Goal: Task Accomplishment & Management: Use online tool/utility

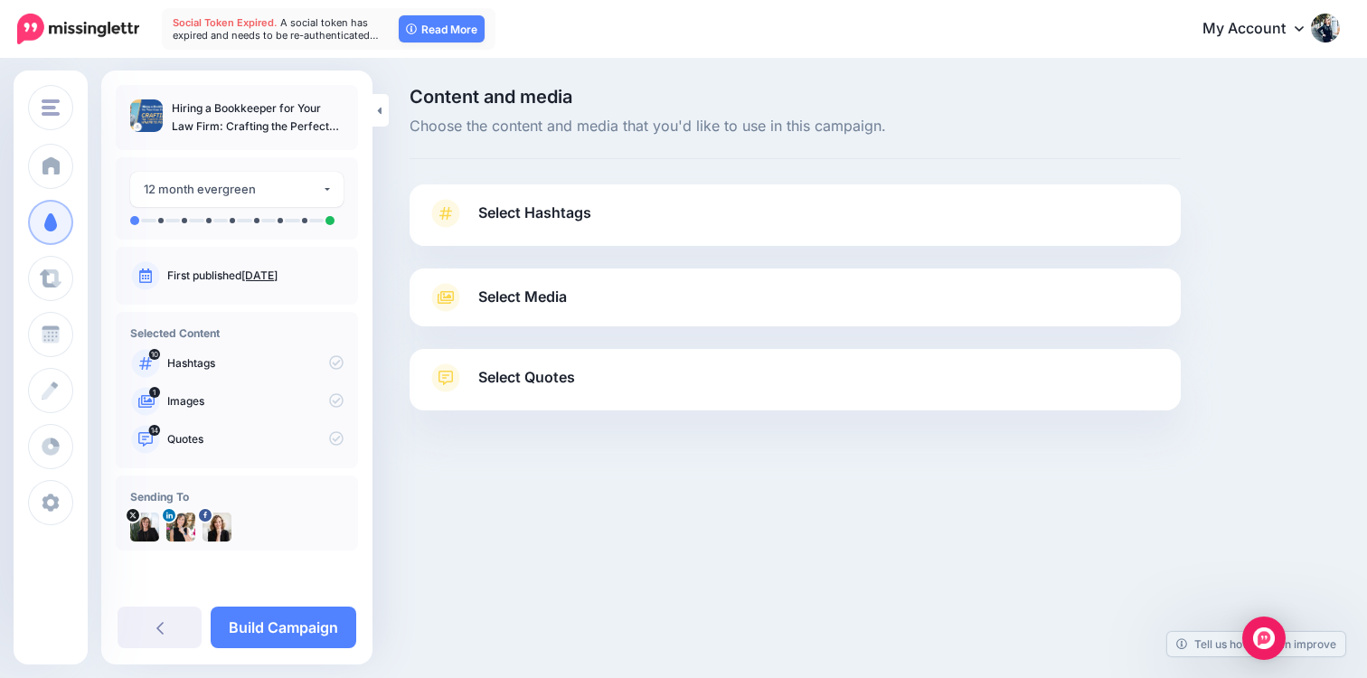
click at [556, 205] on span "Select Hashtags" at bounding box center [534, 213] width 113 height 24
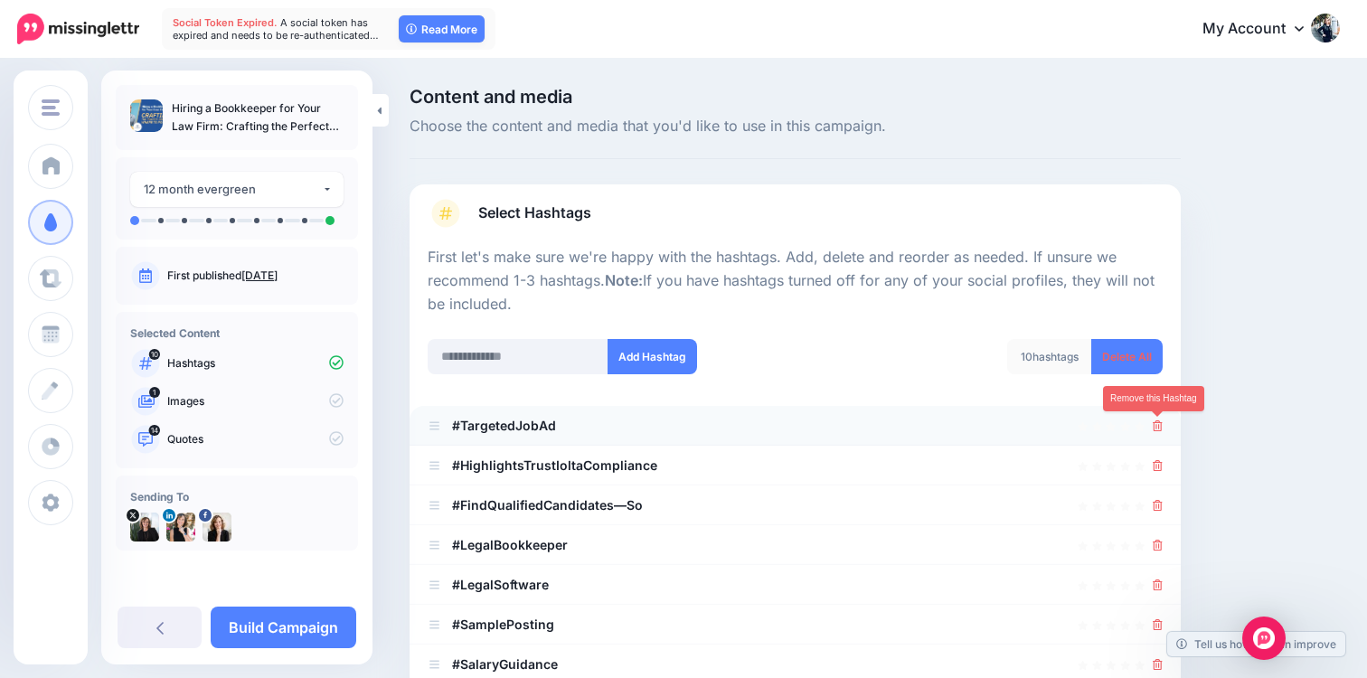
click at [1152, 428] on icon at bounding box center [1157, 425] width 10 height 11
click at [1152, 428] on icon at bounding box center [1149, 425] width 14 height 14
click at [1152, 428] on icon at bounding box center [1157, 425] width 10 height 11
click at [1152, 428] on icon at bounding box center [1149, 426] width 16 height 16
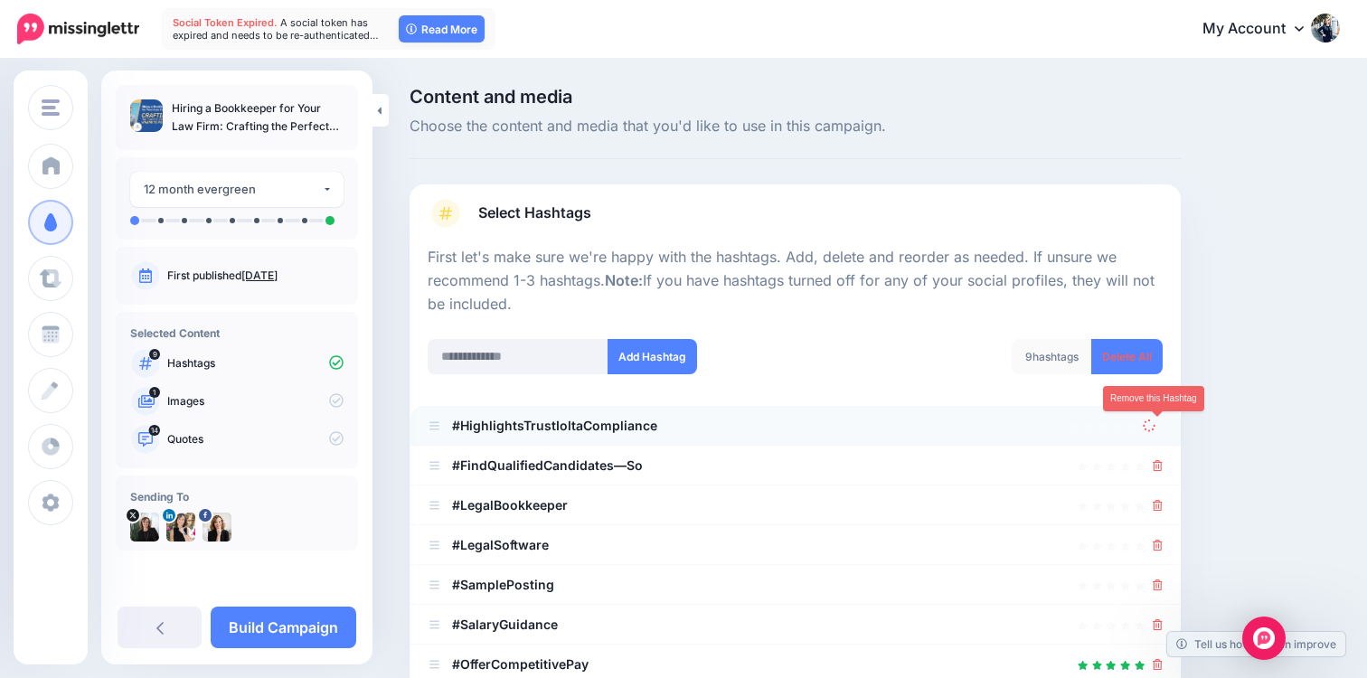
click at [1152, 428] on icon at bounding box center [1149, 426] width 14 height 14
click at [1152, 460] on icon at bounding box center [1157, 465] width 10 height 11
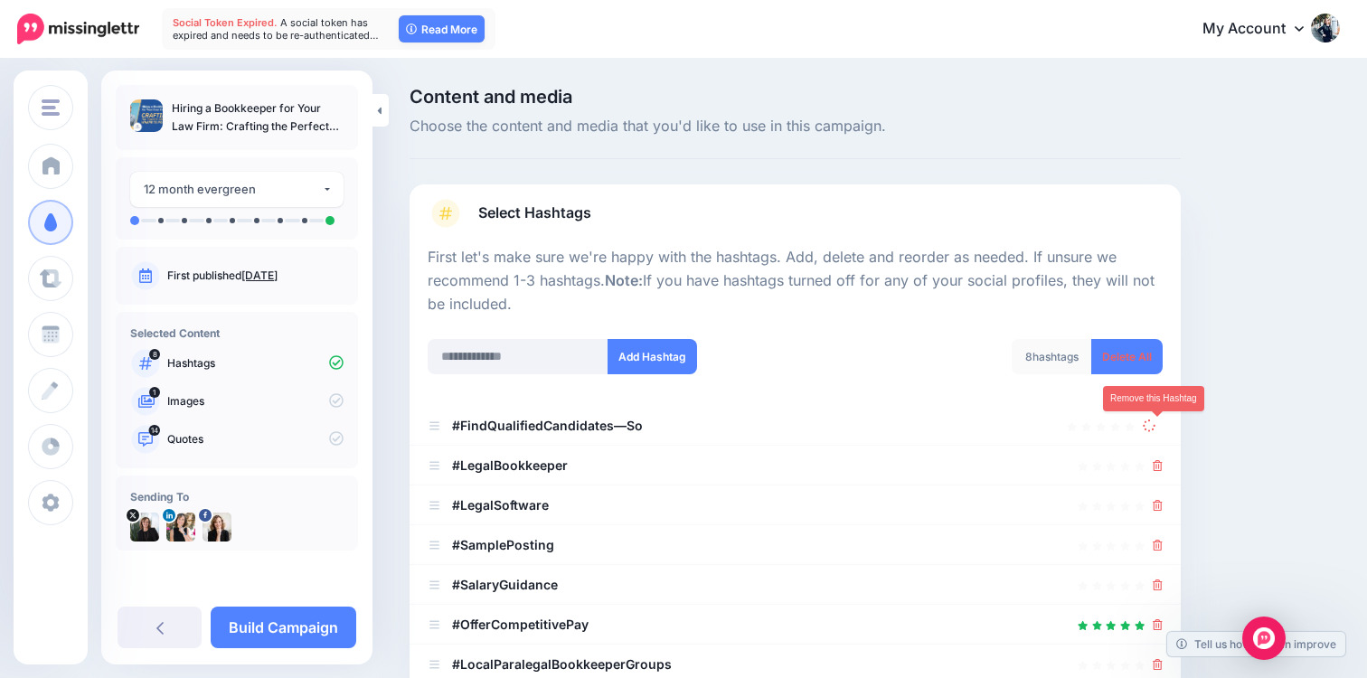
click at [1152, 428] on icon at bounding box center [1149, 426] width 14 height 14
click at [1152, 428] on icon at bounding box center [1149, 425] width 14 height 14
click at [1152, 460] on icon at bounding box center [1157, 465] width 10 height 11
click at [1152, 428] on icon at bounding box center [1149, 426] width 14 height 14
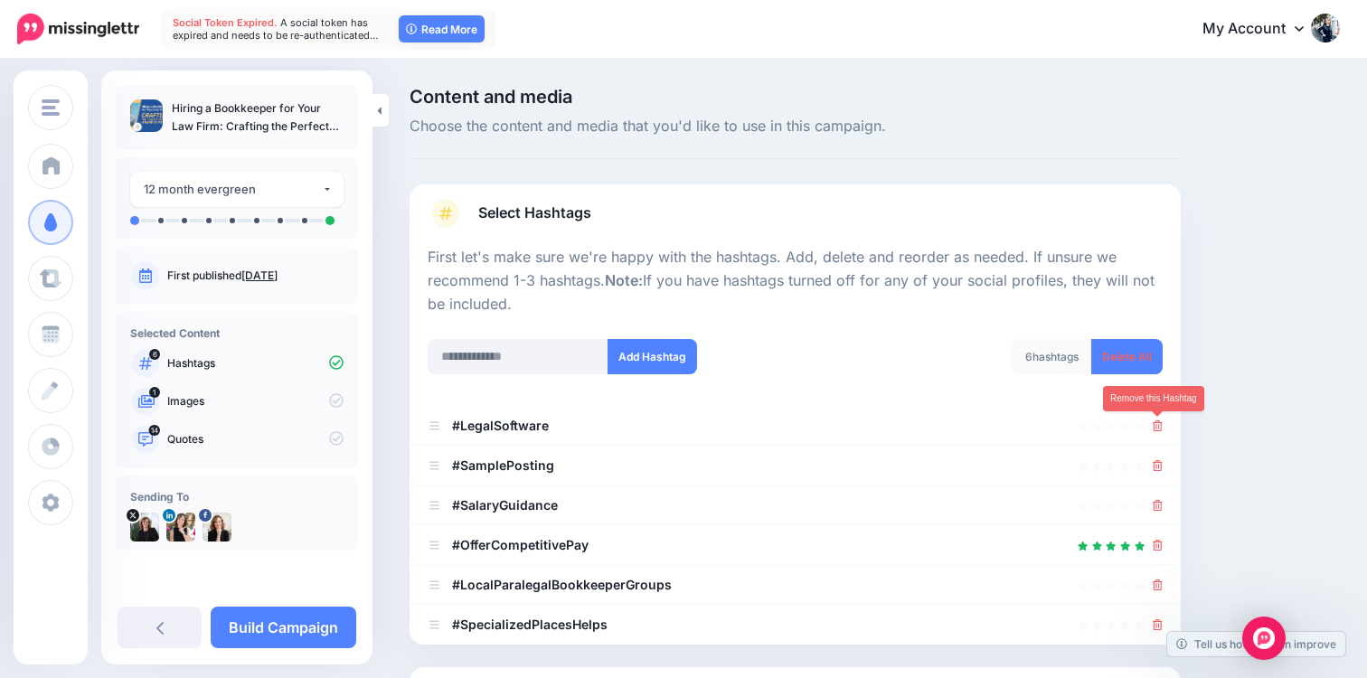
click at [1152, 428] on icon at bounding box center [1157, 425] width 10 height 11
click at [1152, 428] on icon at bounding box center [1149, 426] width 14 height 14
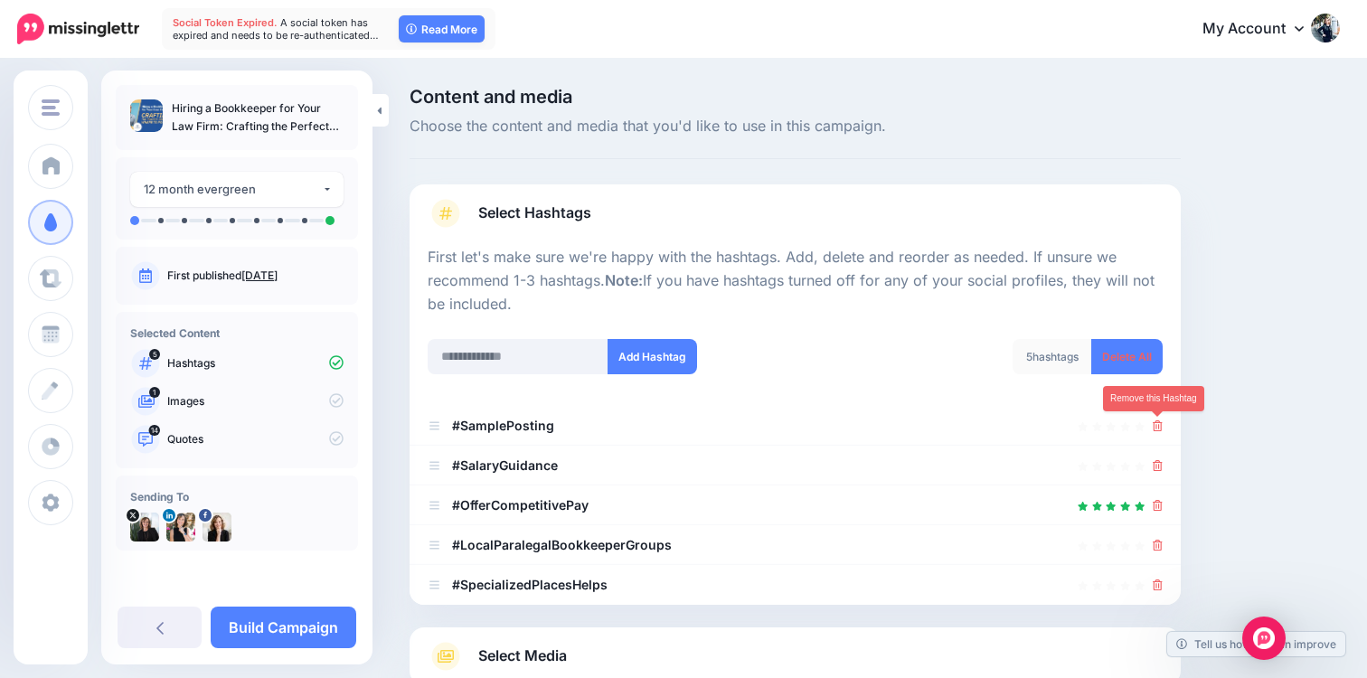
click at [1152, 428] on icon at bounding box center [1157, 425] width 10 height 11
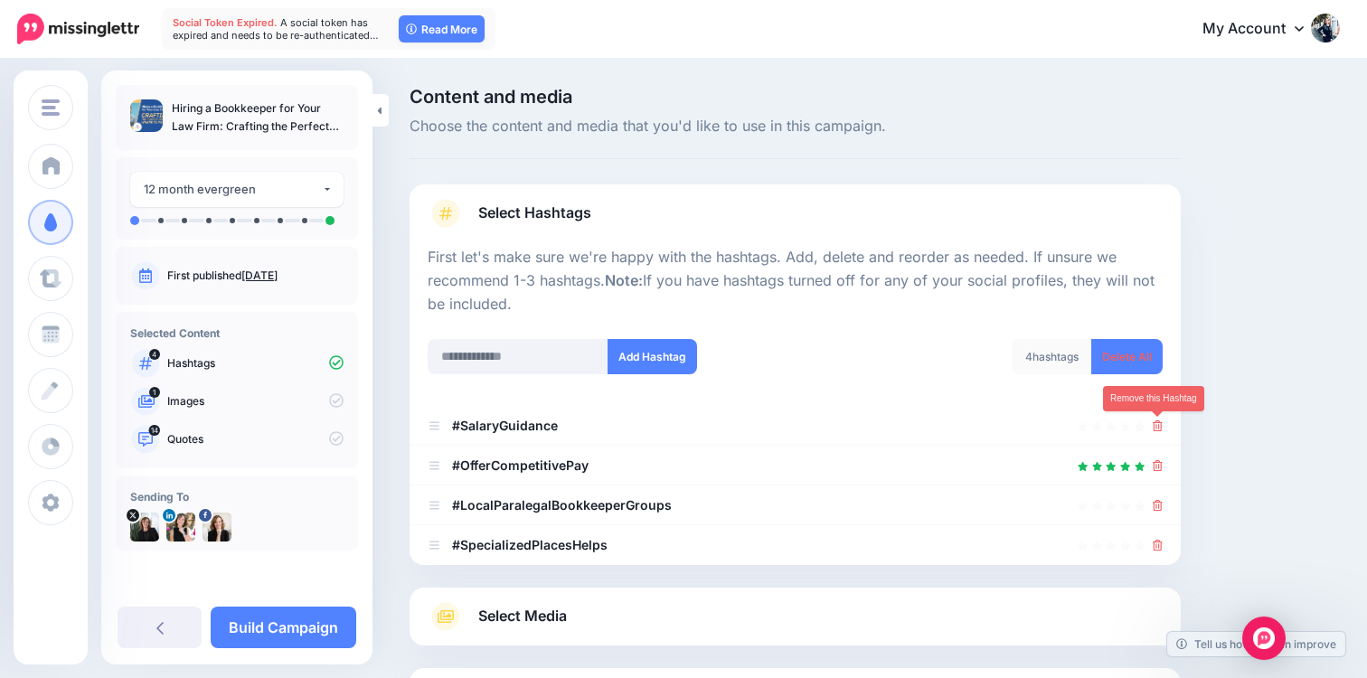
click at [1152, 428] on icon at bounding box center [1157, 425] width 10 height 11
click at [1152, 428] on icon at bounding box center [1149, 426] width 14 height 14
click at [1152, 460] on icon at bounding box center [1157, 465] width 10 height 11
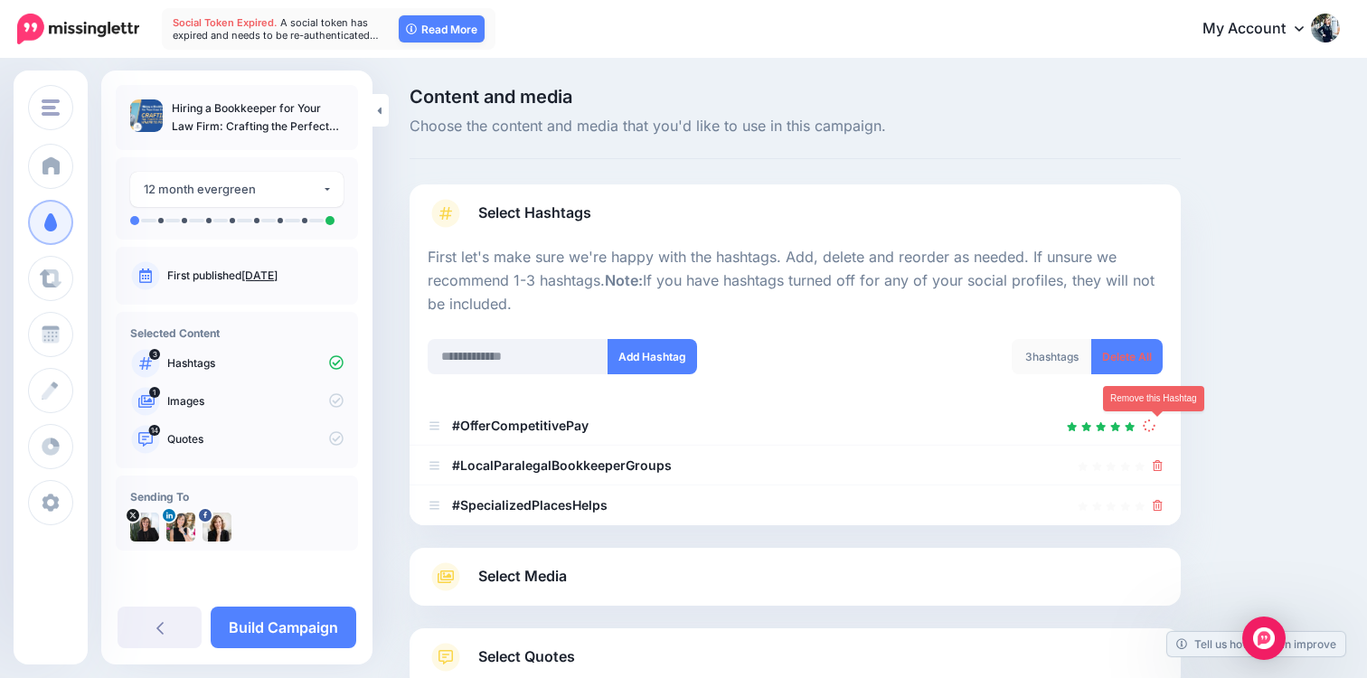
click at [1152, 428] on icon at bounding box center [1149, 426] width 14 height 14
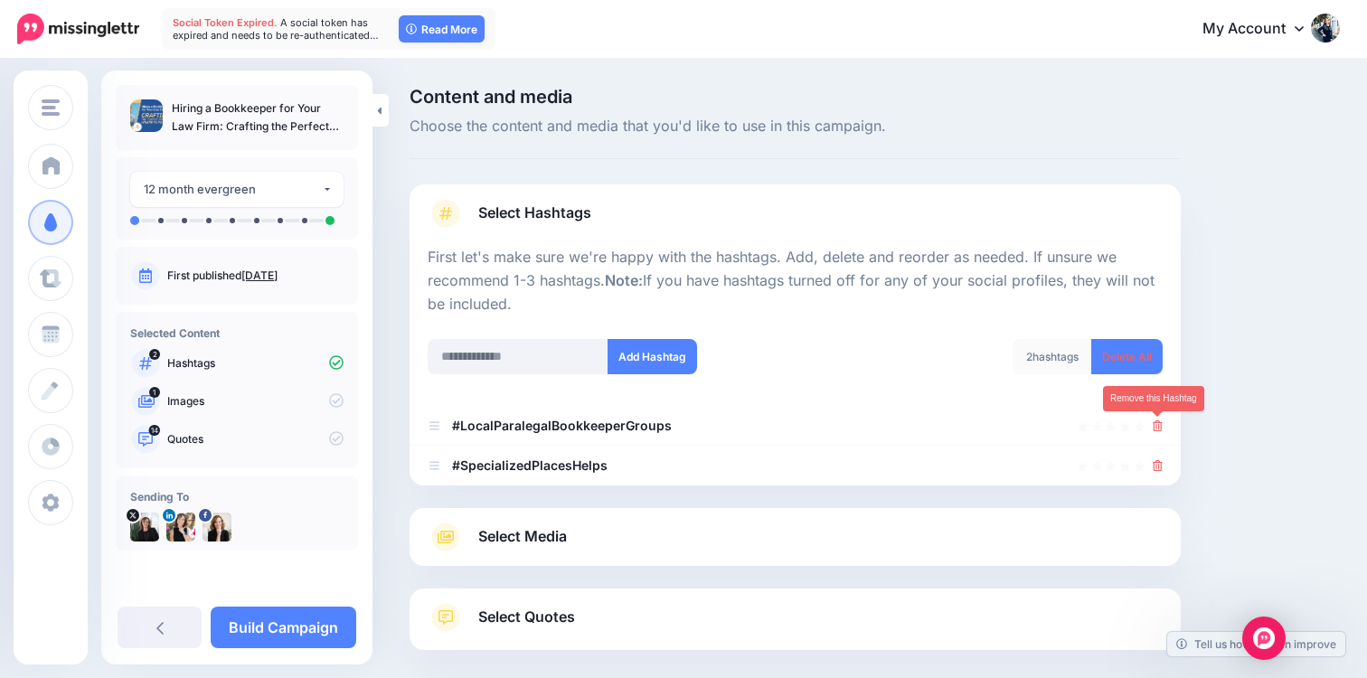
click at [1152, 428] on icon at bounding box center [1157, 425] width 10 height 11
click at [1152, 428] on icon at bounding box center [1148, 425] width 15 height 15
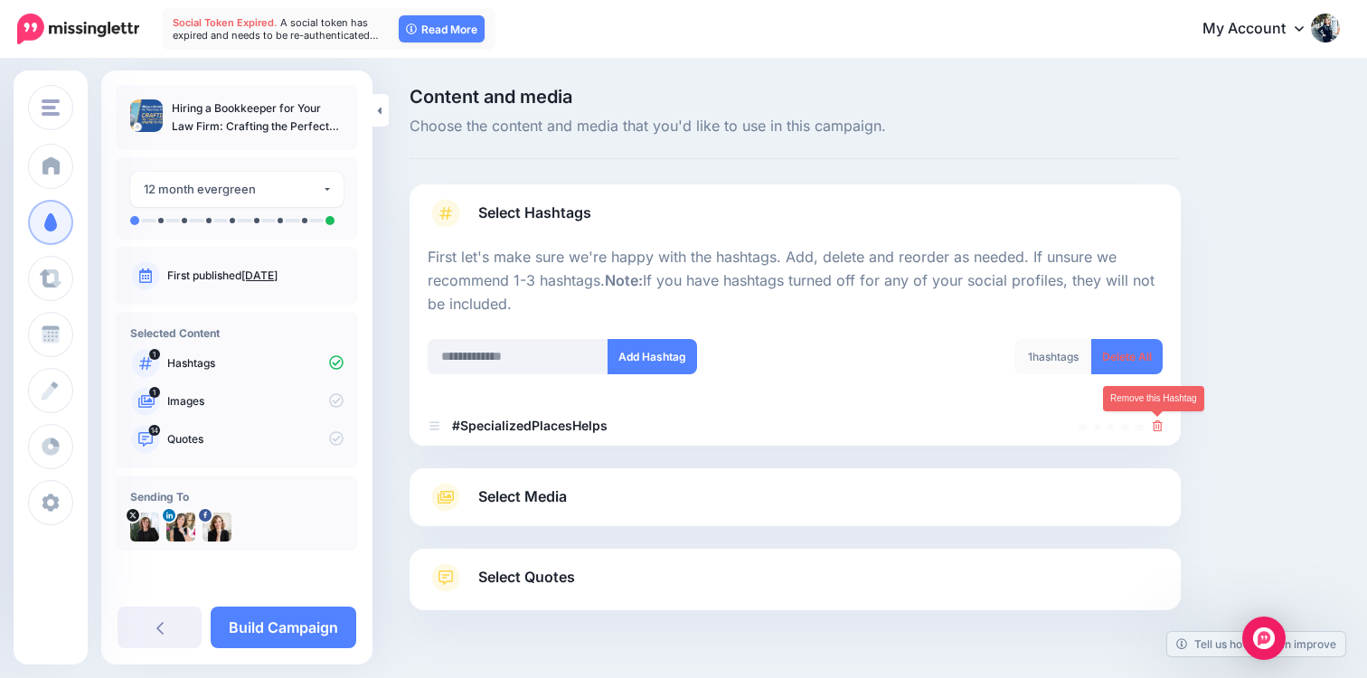
click at [1152, 428] on icon at bounding box center [1157, 425] width 10 height 11
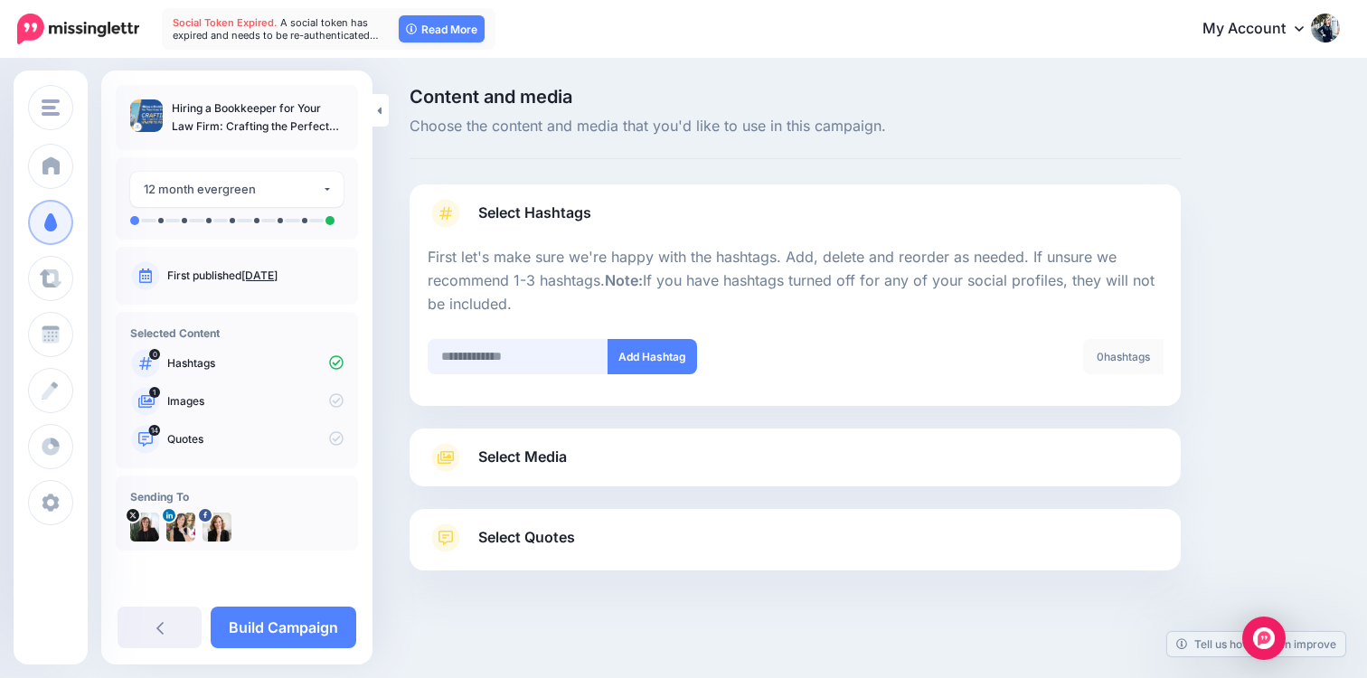
click at [466, 353] on input "text" at bounding box center [518, 356] width 181 height 35
type input "*******"
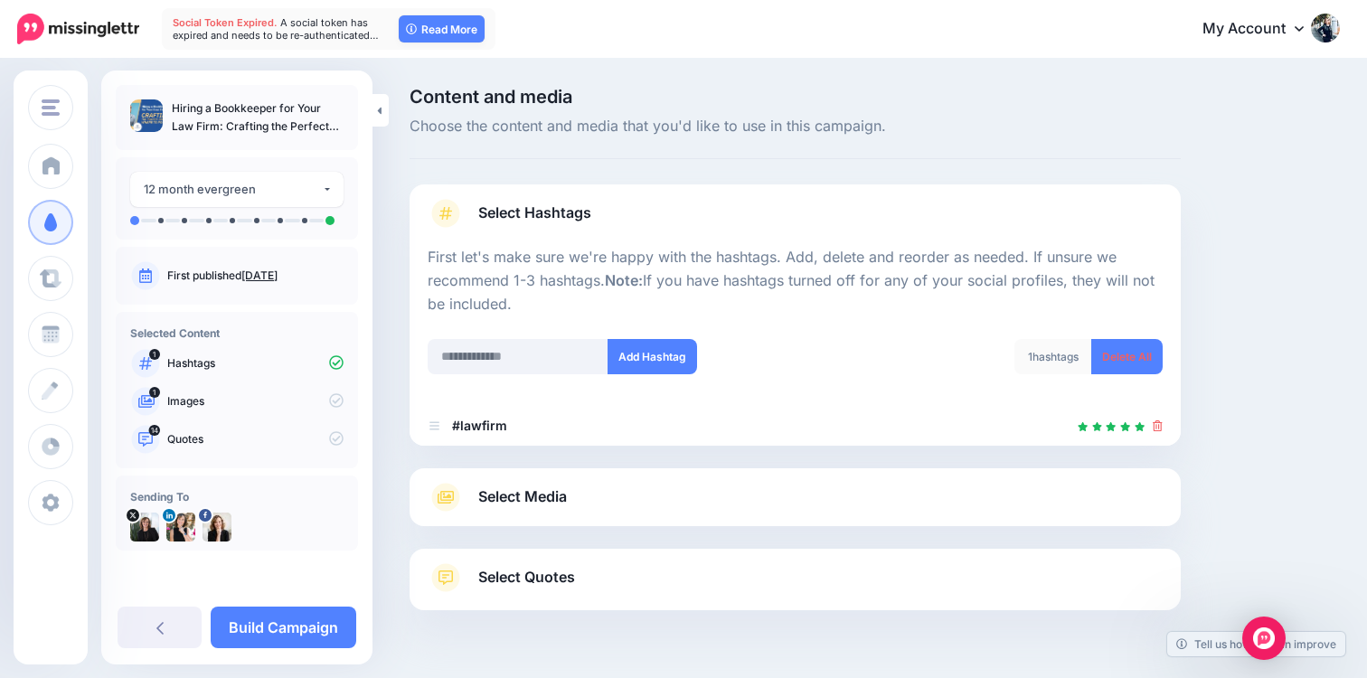
click at [535, 460] on div at bounding box center [794, 457] width 771 height 23
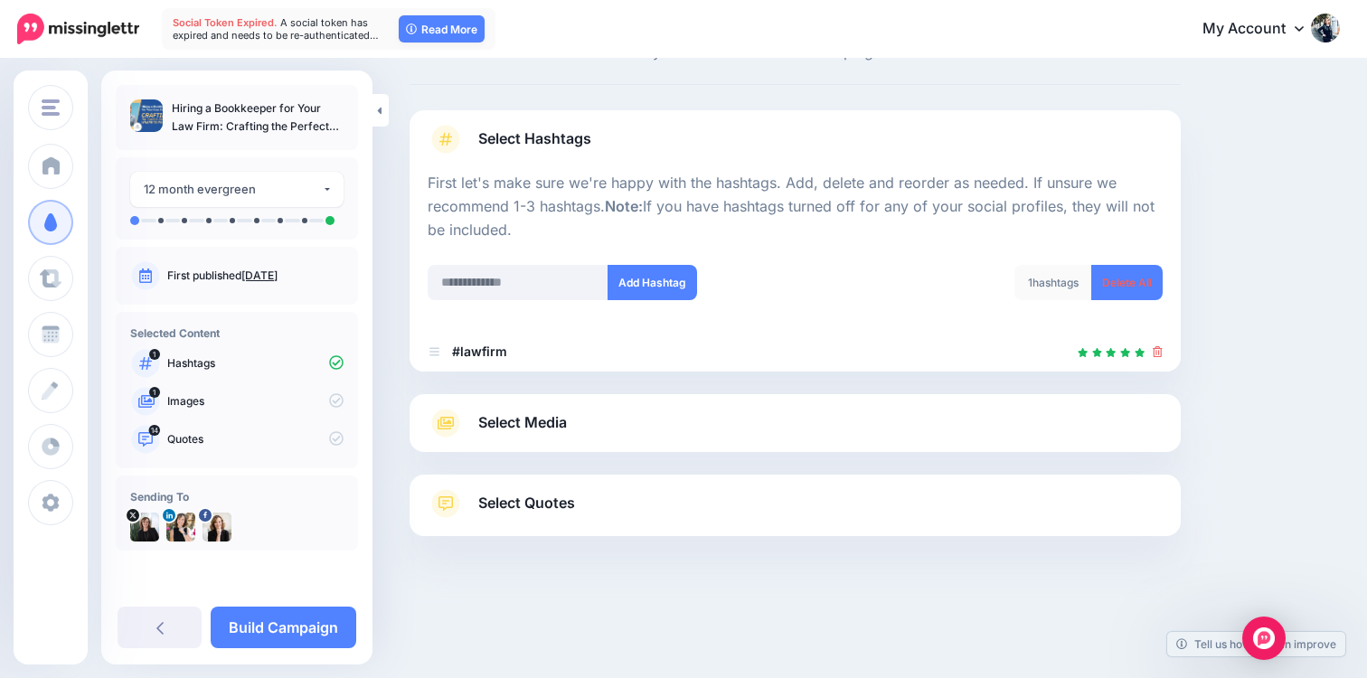
click at [541, 421] on span "Select Media" at bounding box center [522, 422] width 89 height 24
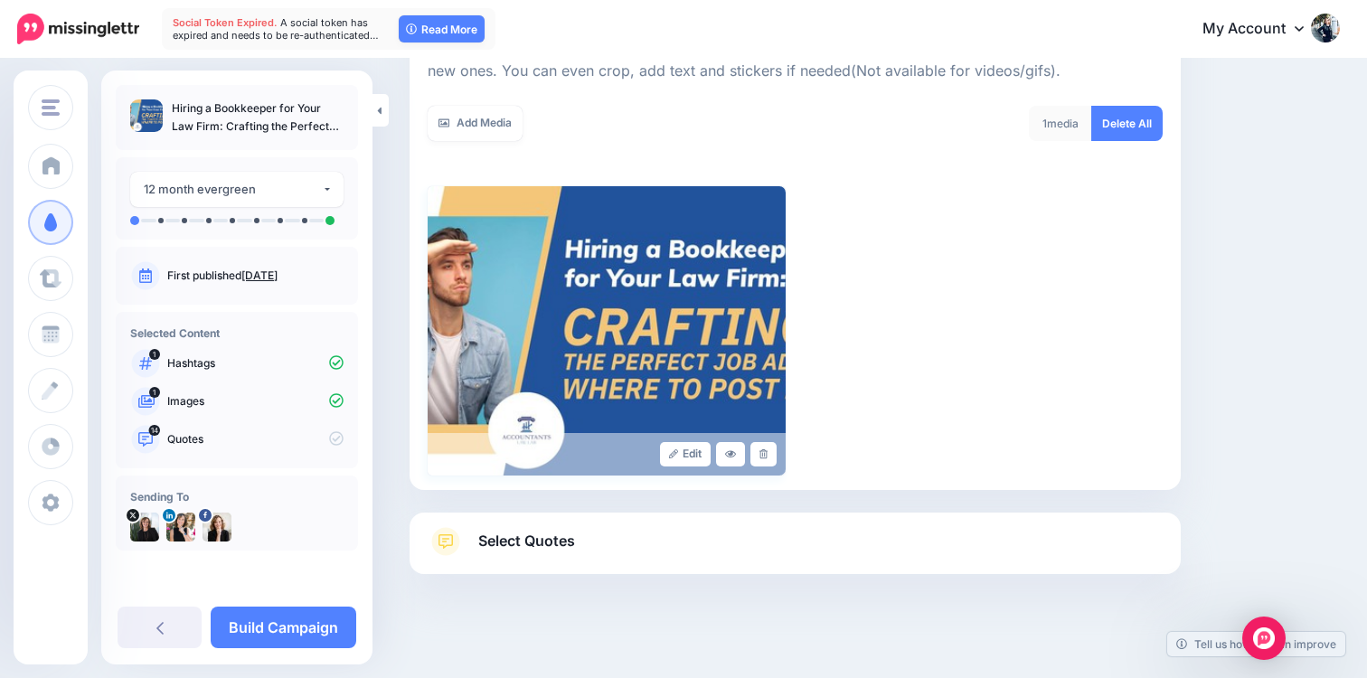
scroll to position [324, 0]
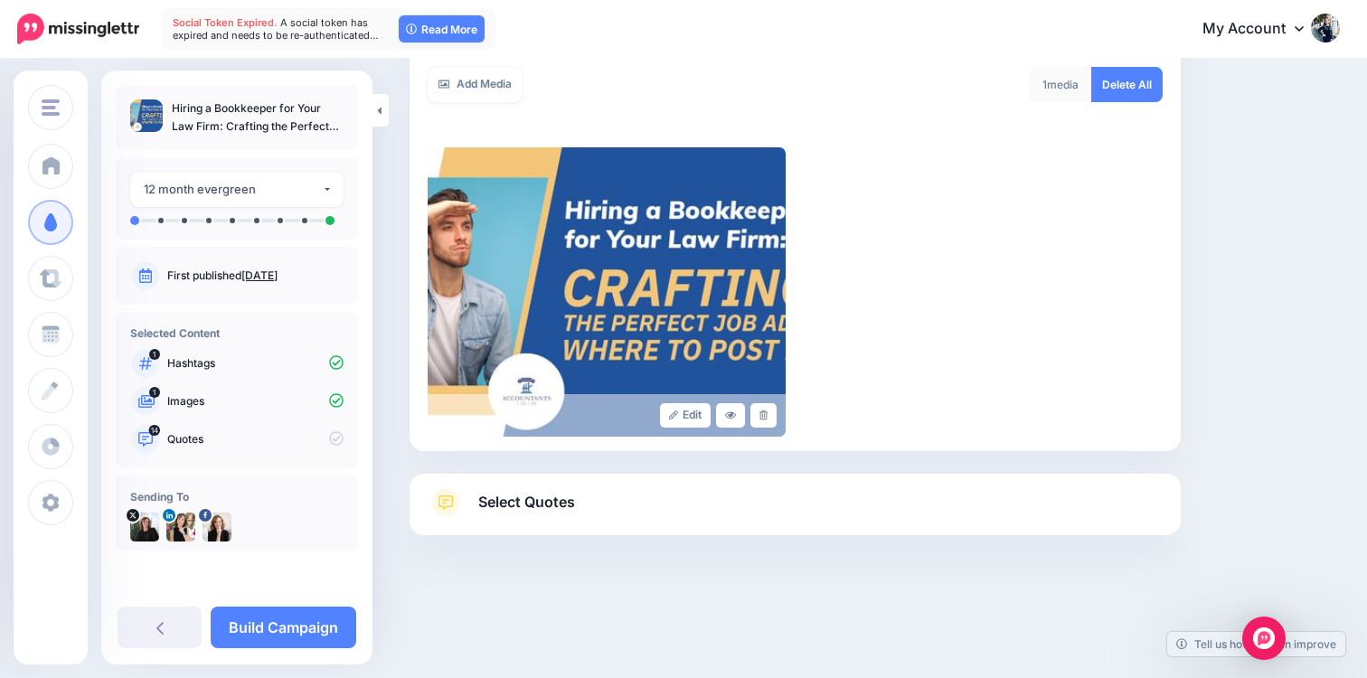
click at [459, 492] on icon at bounding box center [445, 502] width 29 height 29
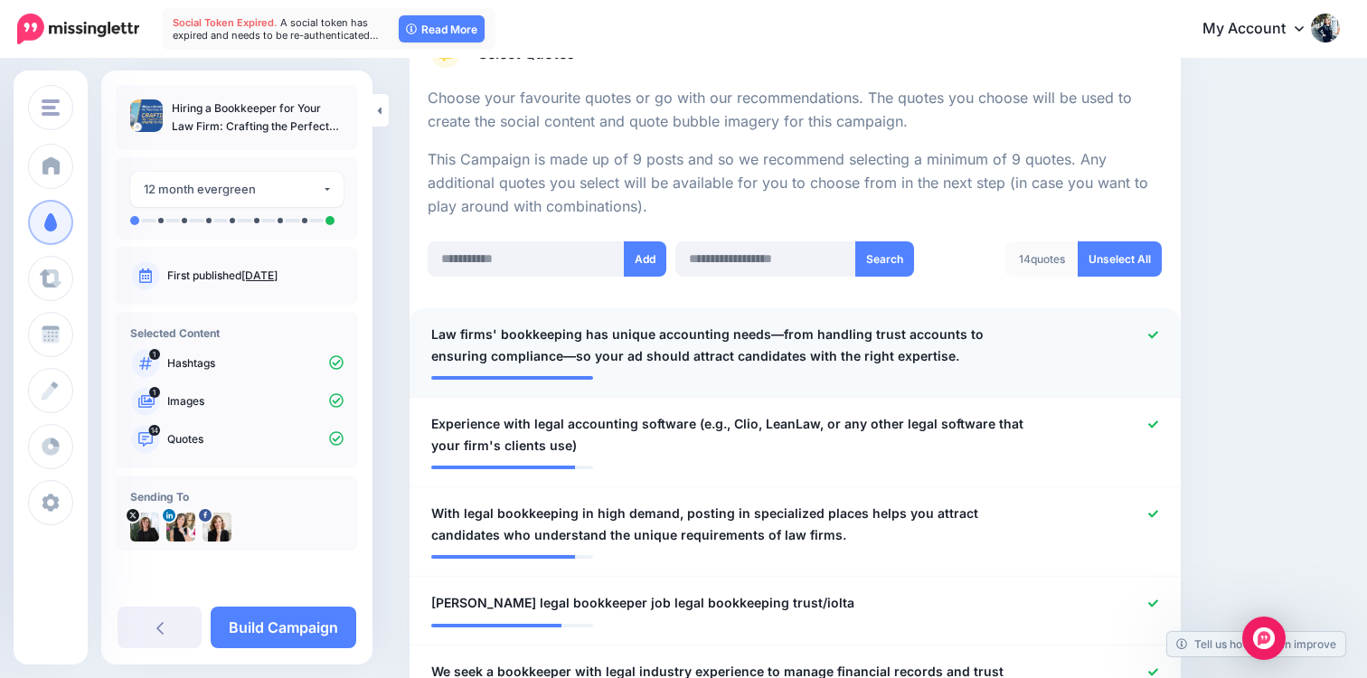
click at [1147, 330] on div at bounding box center [1109, 345] width 126 height 43
click at [1152, 335] on icon at bounding box center [1153, 334] width 10 height 7
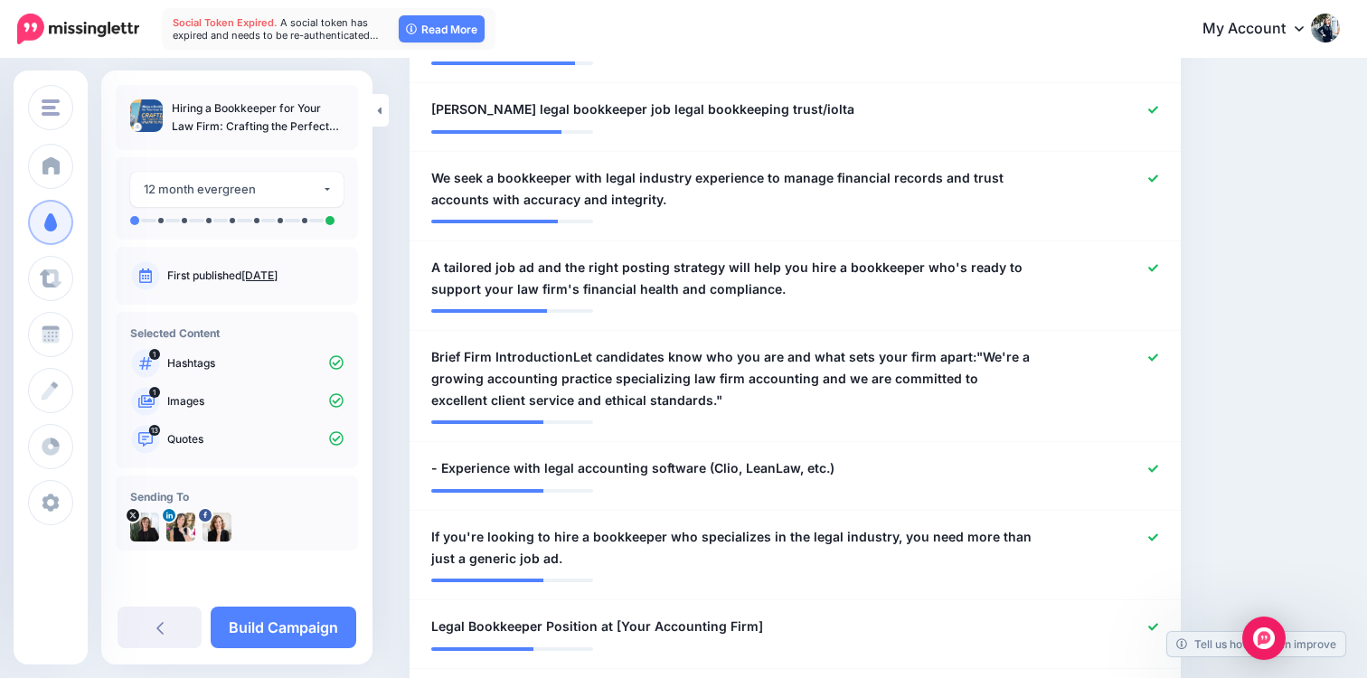
scroll to position [819, 0]
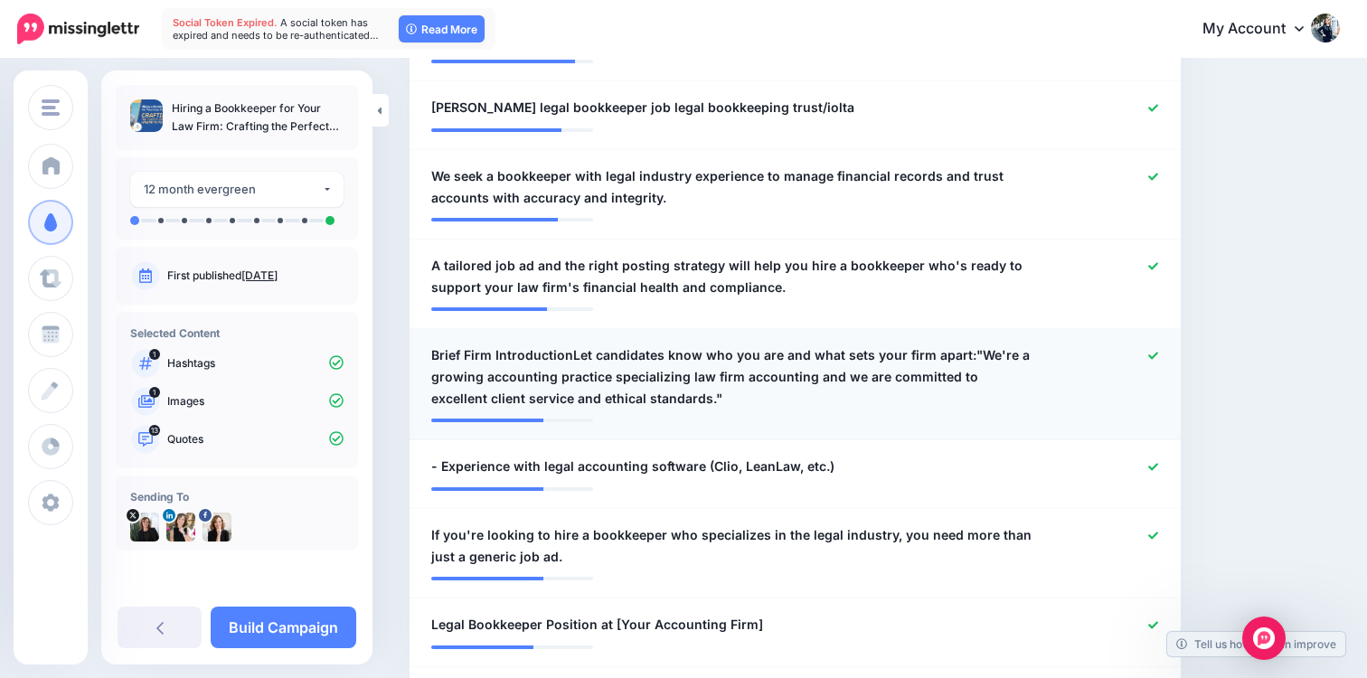
click at [1156, 353] on icon at bounding box center [1153, 355] width 10 height 7
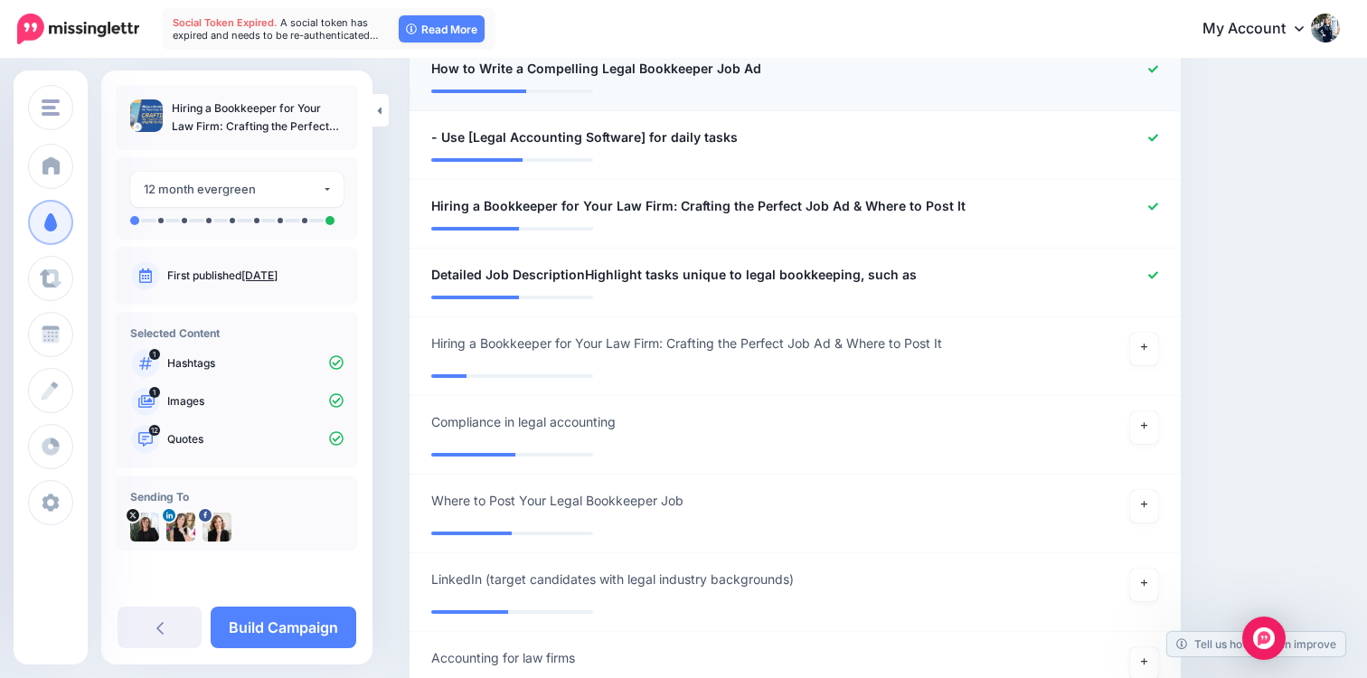
scroll to position [1444, 0]
click at [1146, 423] on icon at bounding box center [1144, 425] width 7 height 10
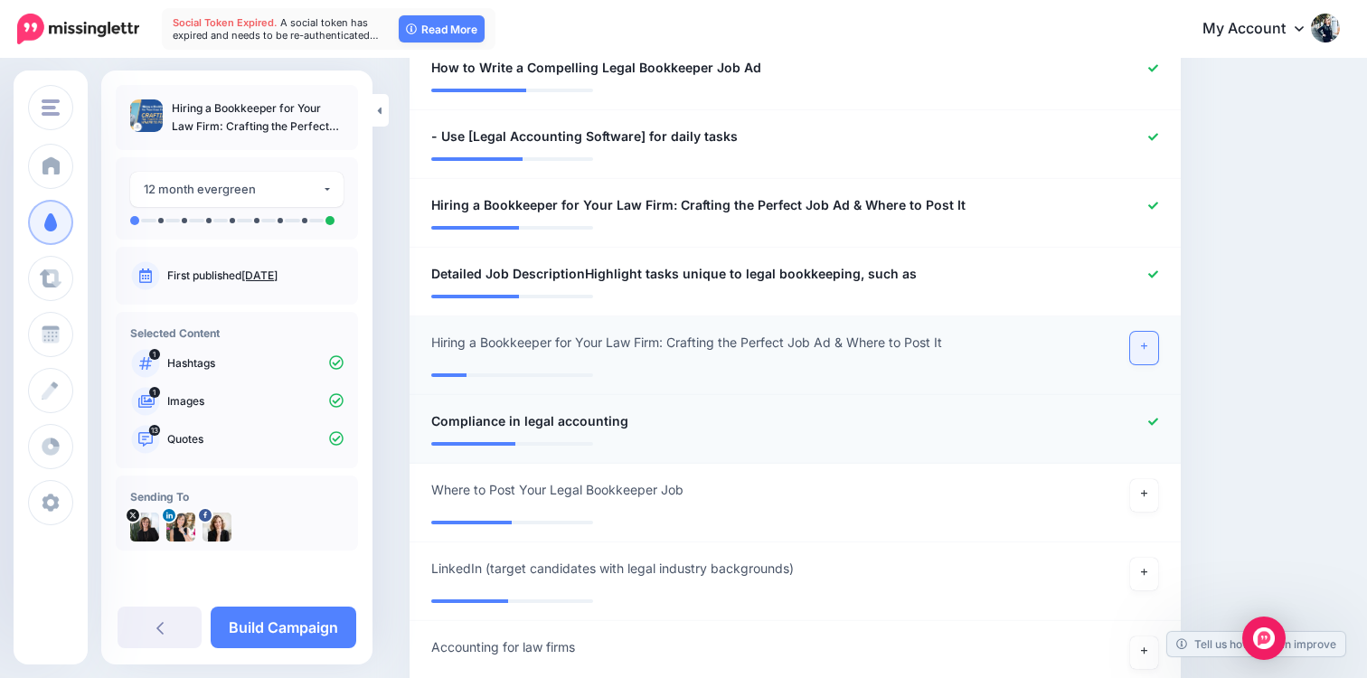
click at [1149, 348] on link at bounding box center [1144, 348] width 29 height 33
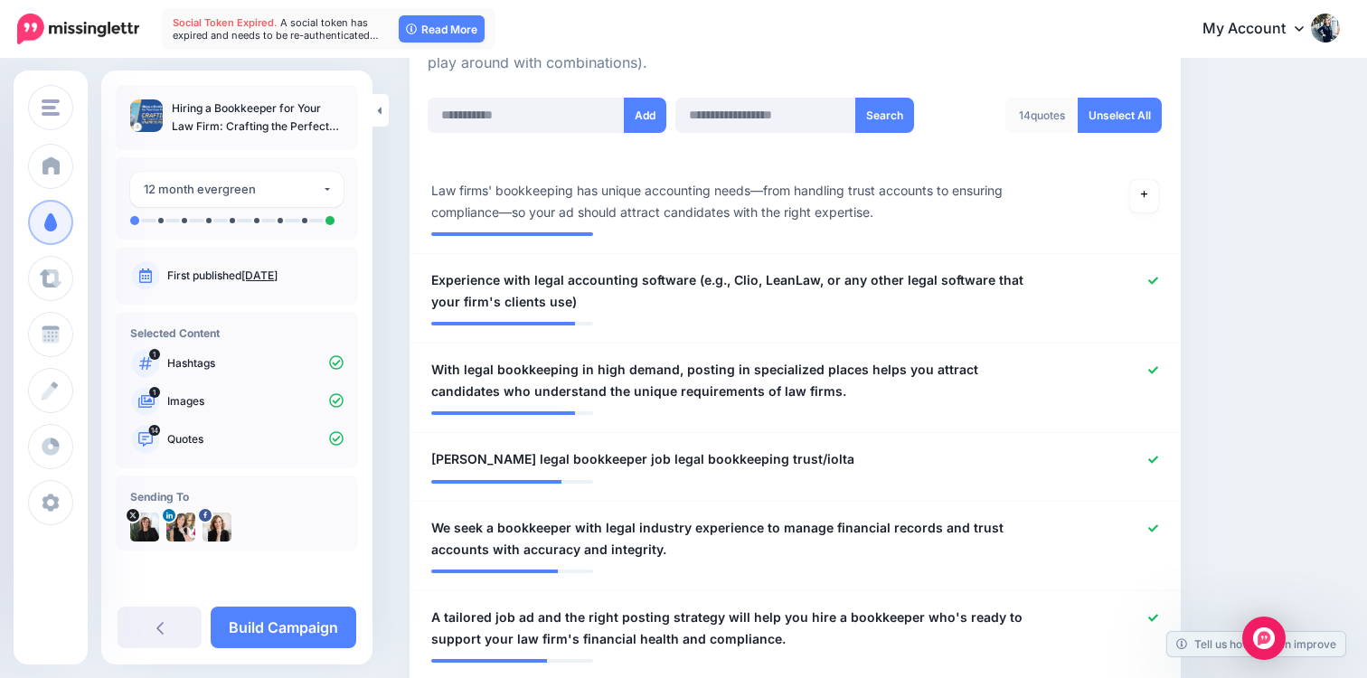
scroll to position [541, 0]
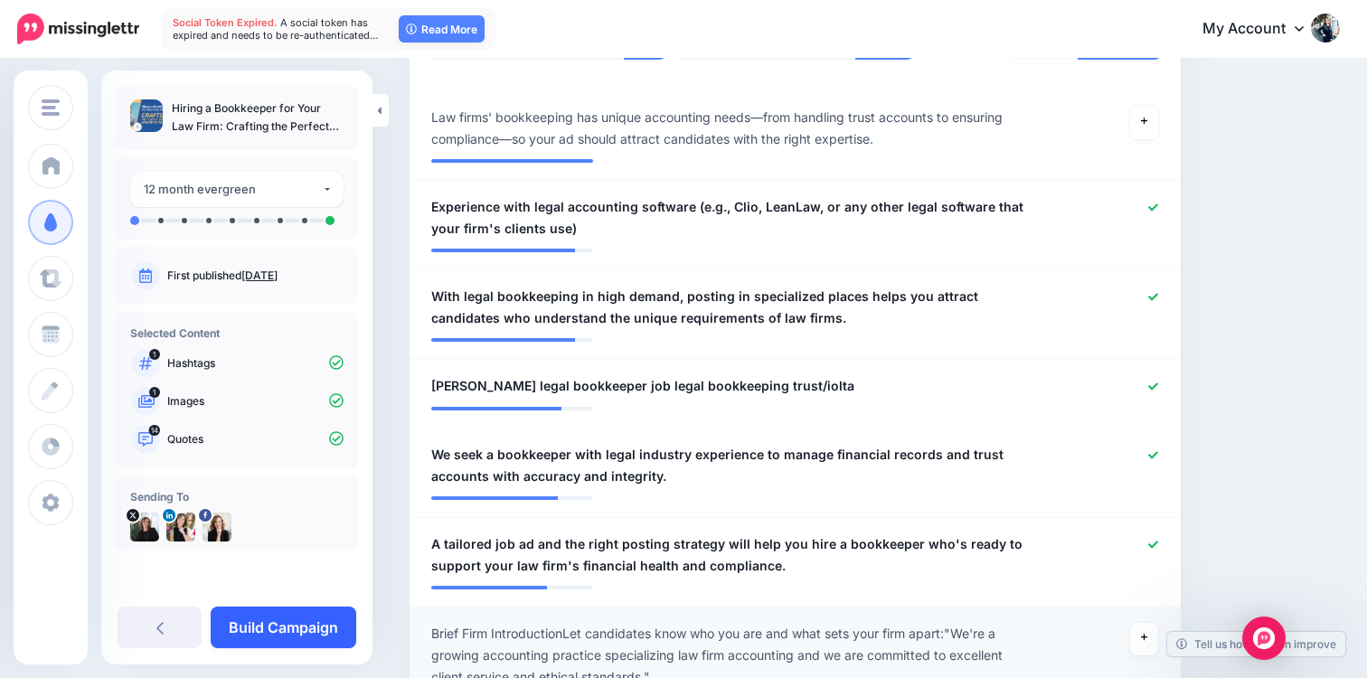
click at [301, 641] on link "Build Campaign" at bounding box center [284, 628] width 146 height 42
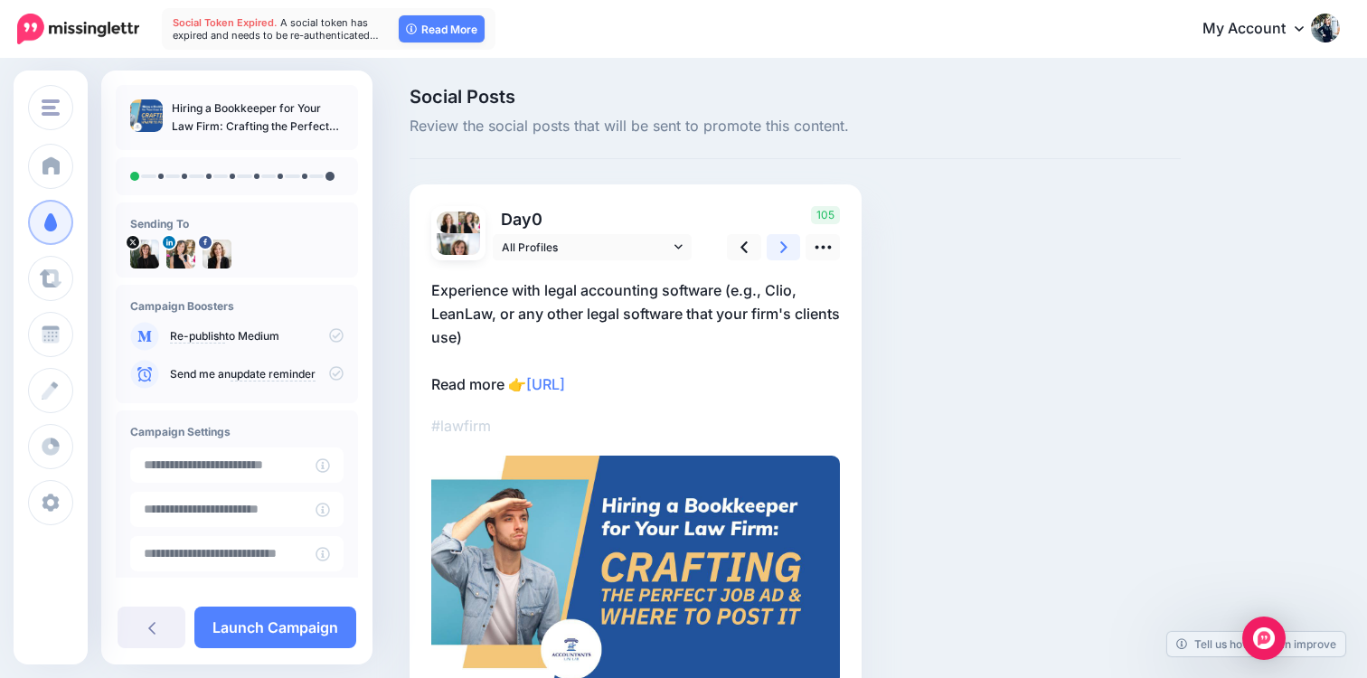
click at [784, 249] on icon at bounding box center [783, 247] width 7 height 12
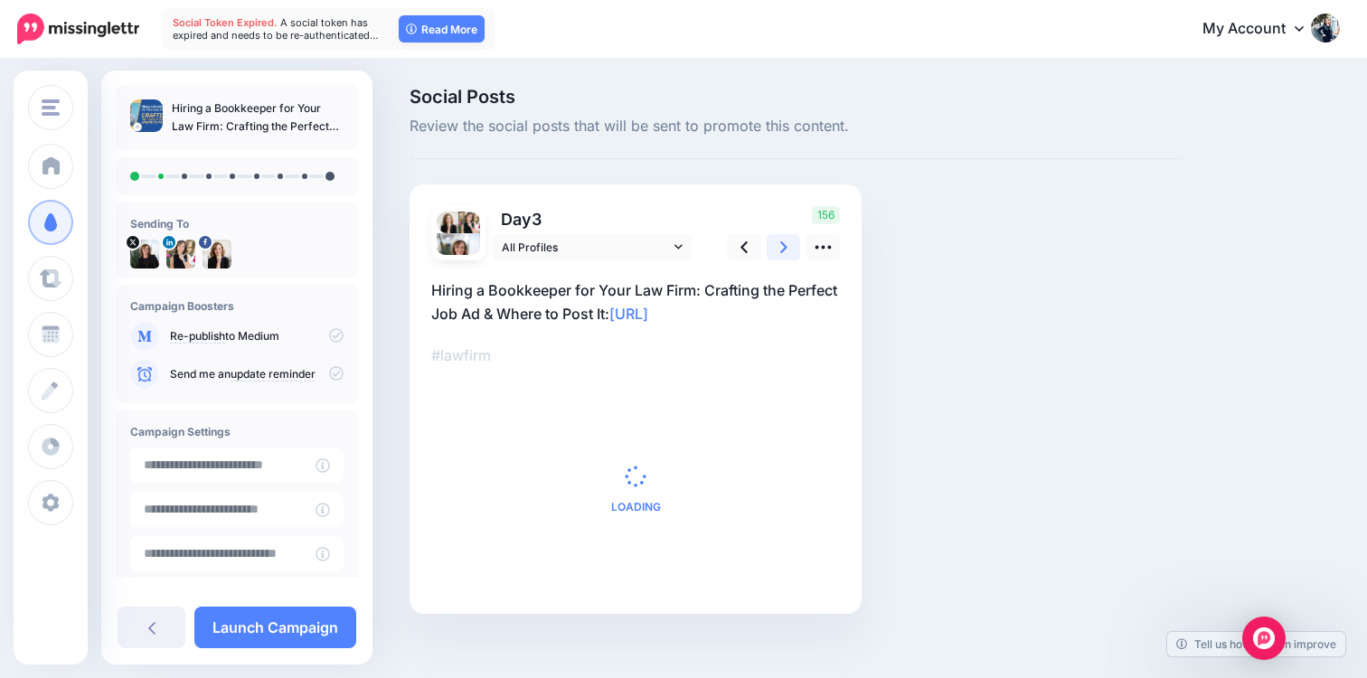
click at [784, 249] on icon at bounding box center [783, 247] width 7 height 12
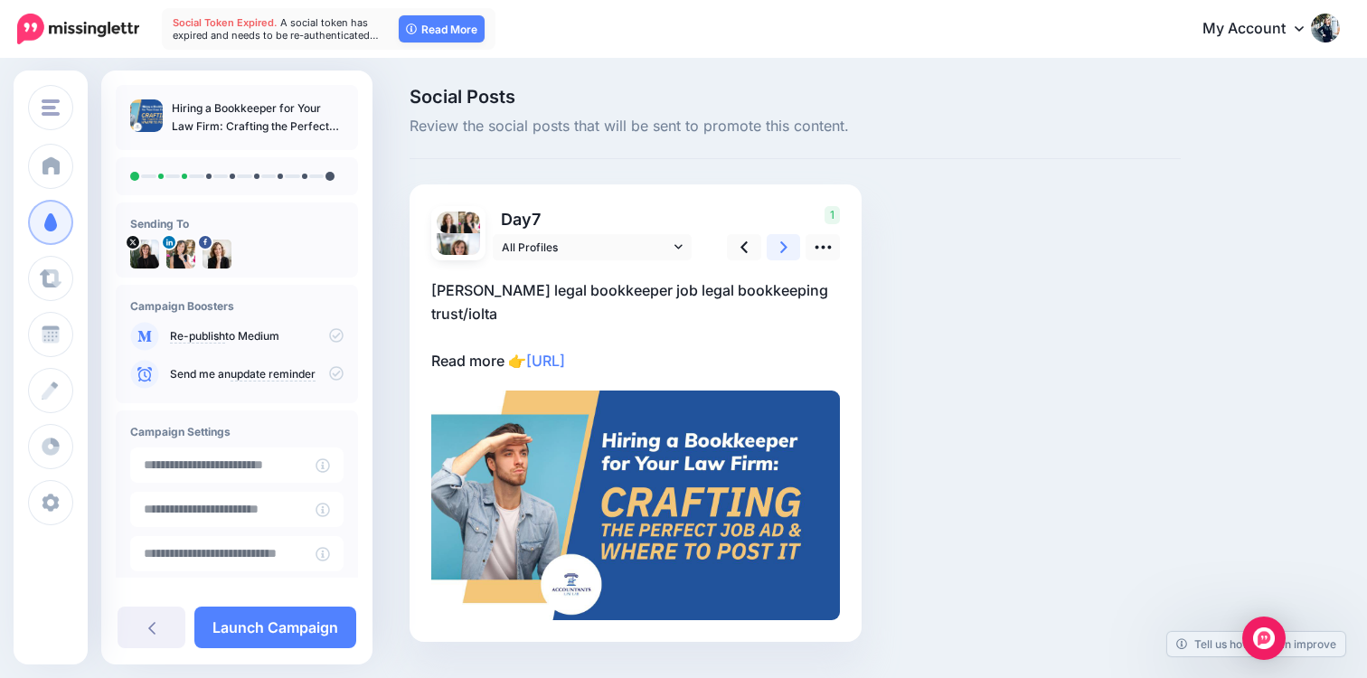
click at [784, 249] on icon at bounding box center [783, 247] width 7 height 12
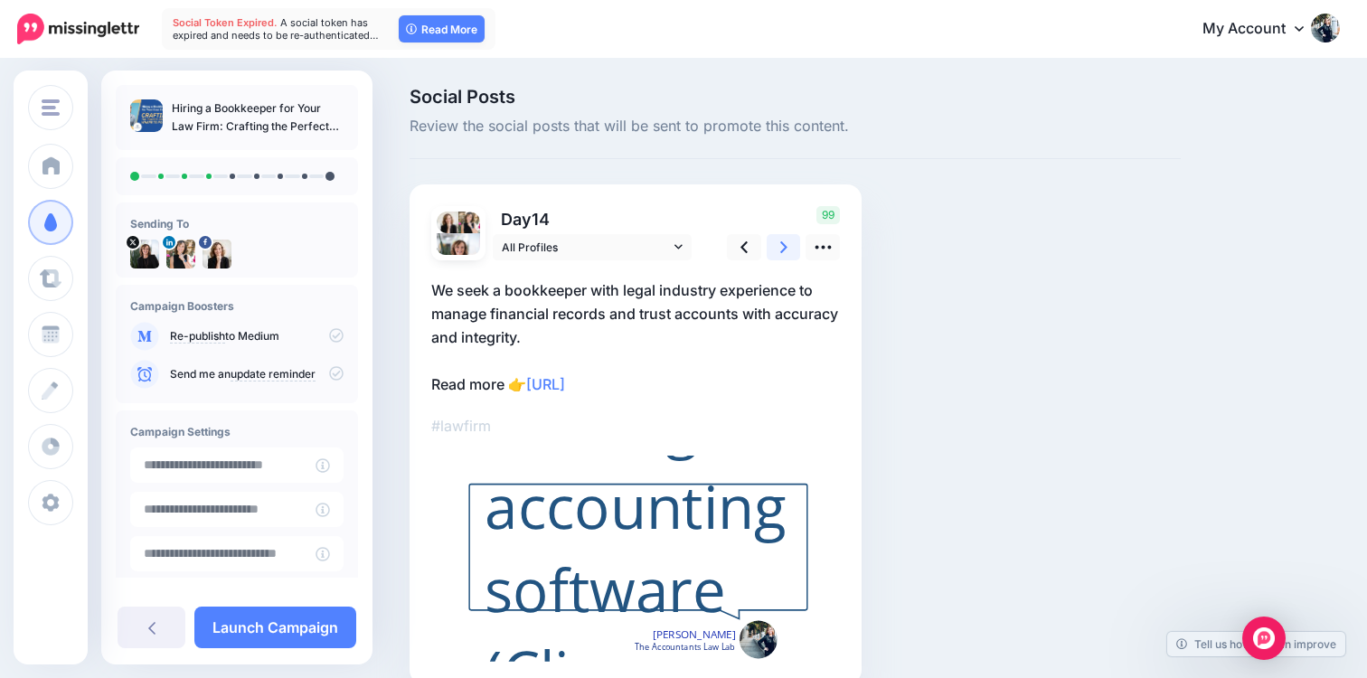
click at [784, 249] on icon at bounding box center [783, 247] width 7 height 12
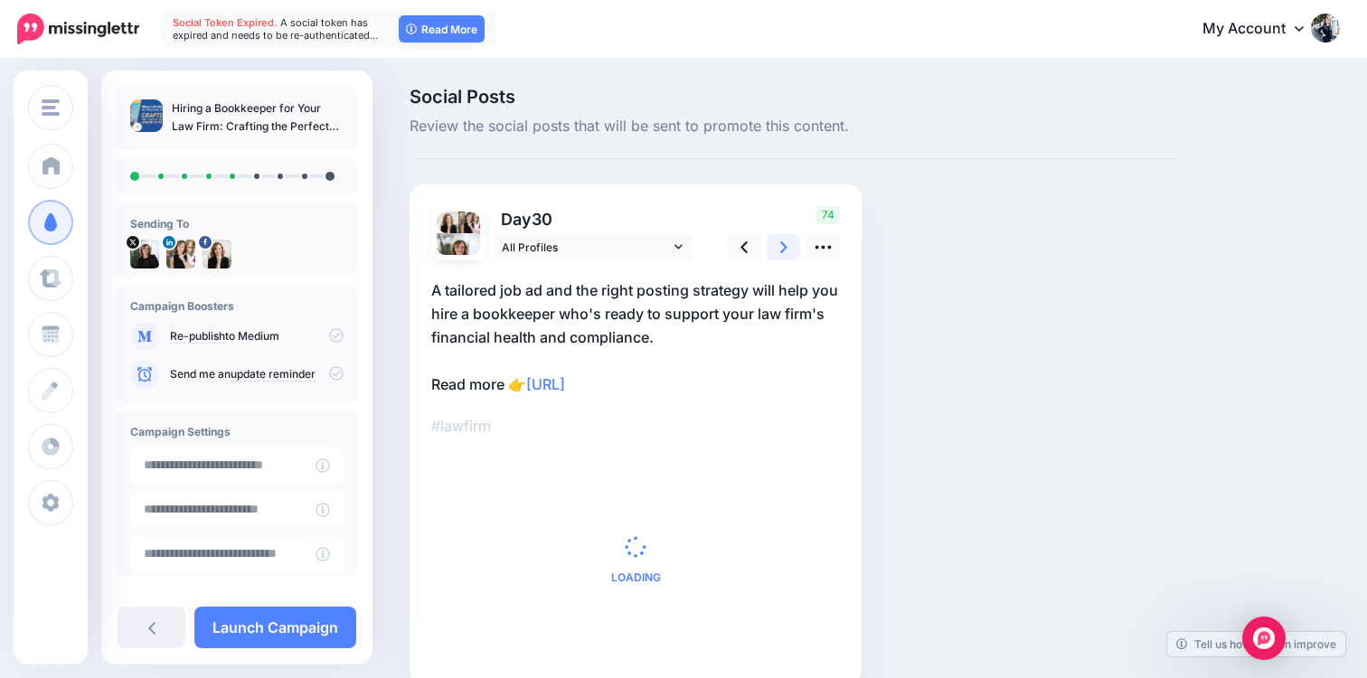
click at [784, 249] on icon at bounding box center [783, 247] width 7 height 12
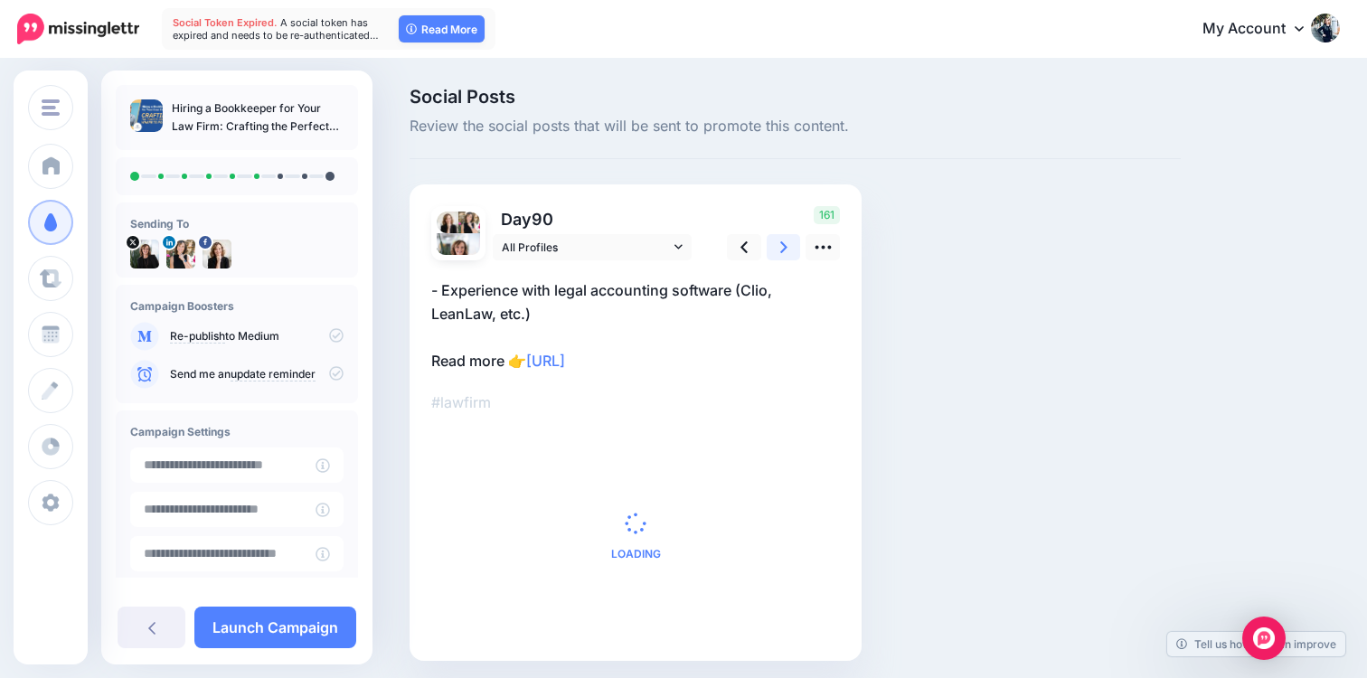
click at [784, 249] on icon at bounding box center [783, 247] width 7 height 12
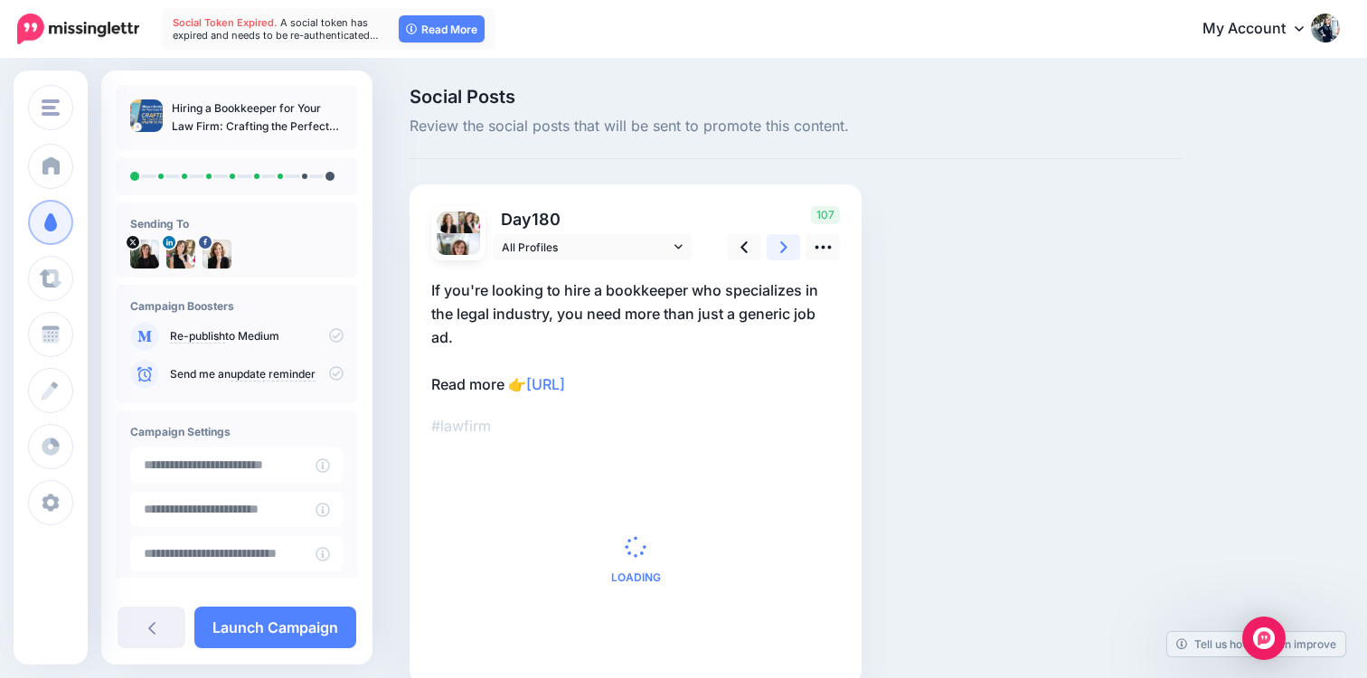
click at [784, 249] on icon at bounding box center [783, 247] width 7 height 12
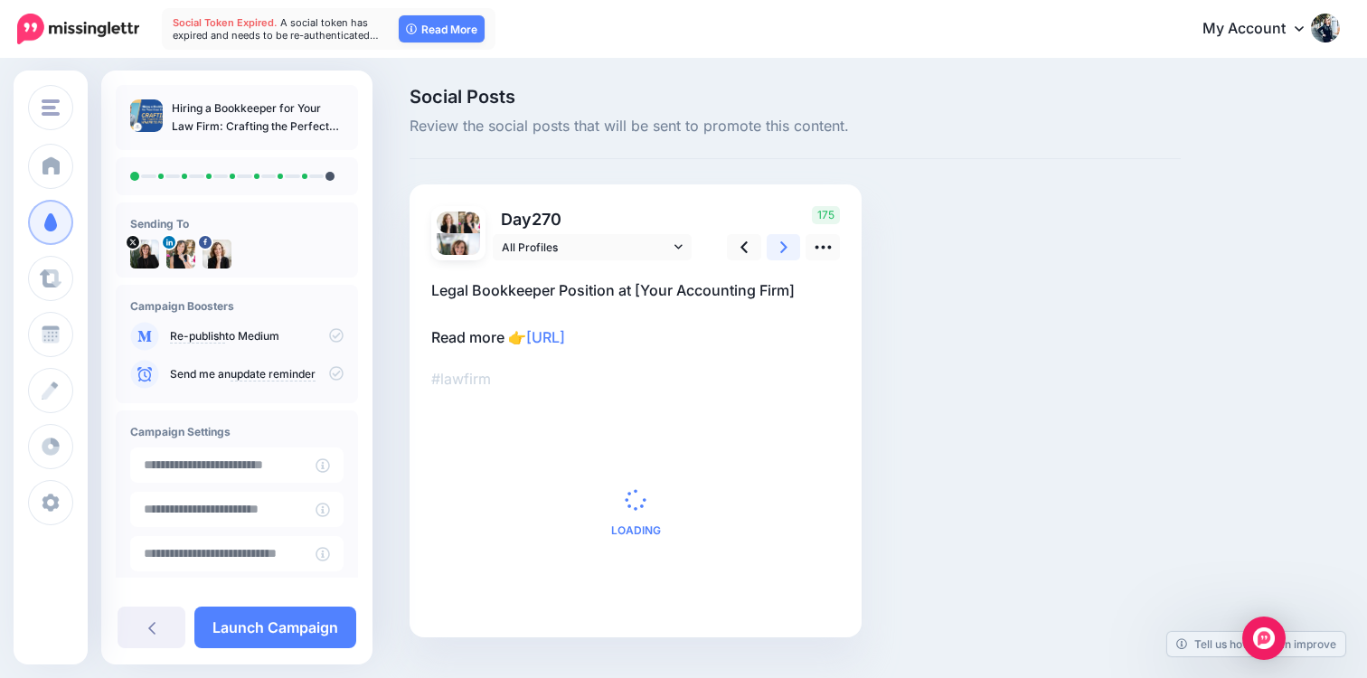
click at [784, 249] on icon at bounding box center [783, 247] width 7 height 12
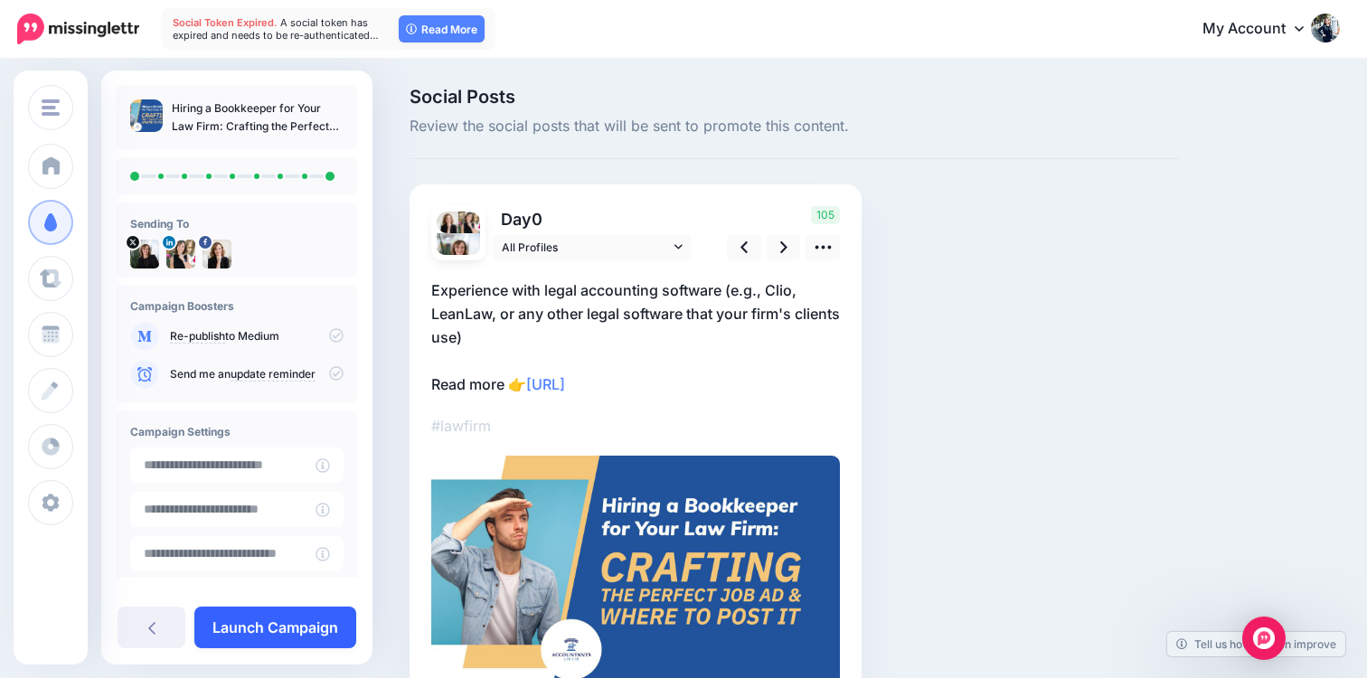
click at [249, 618] on link "Launch Campaign" at bounding box center [275, 628] width 162 height 42
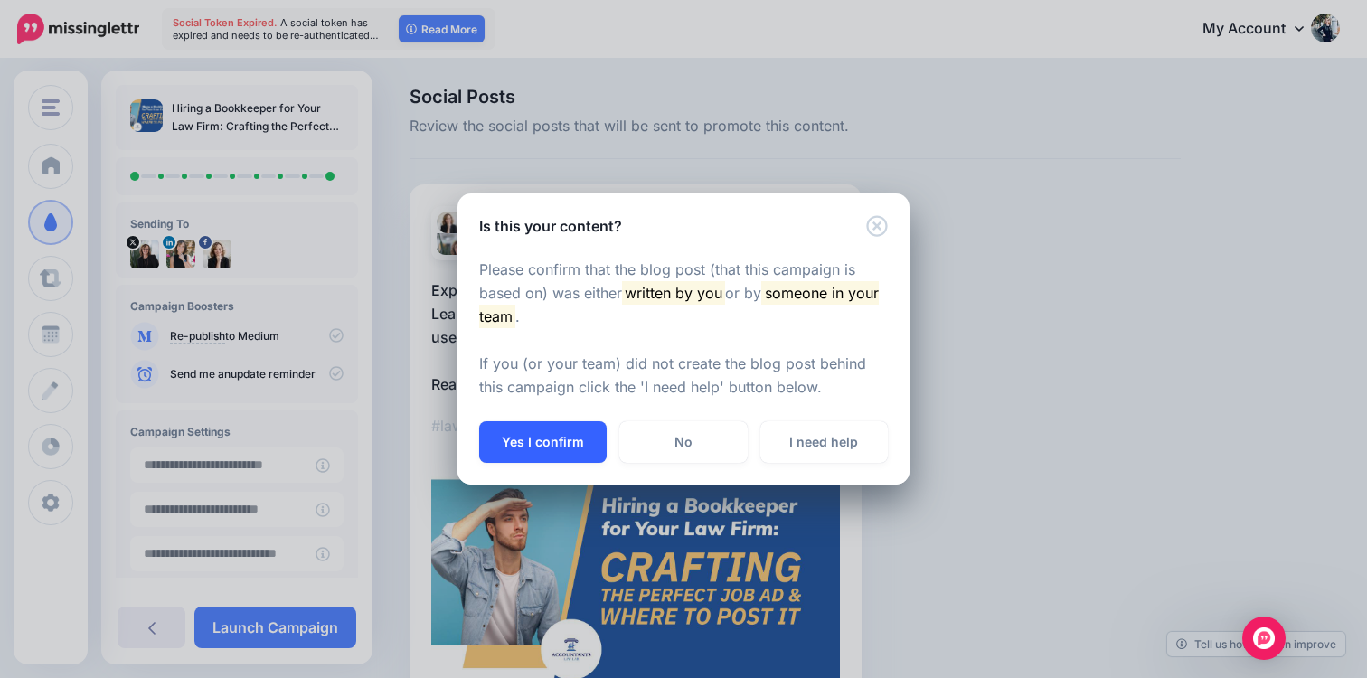
click at [521, 447] on button "Yes I confirm" at bounding box center [542, 442] width 127 height 42
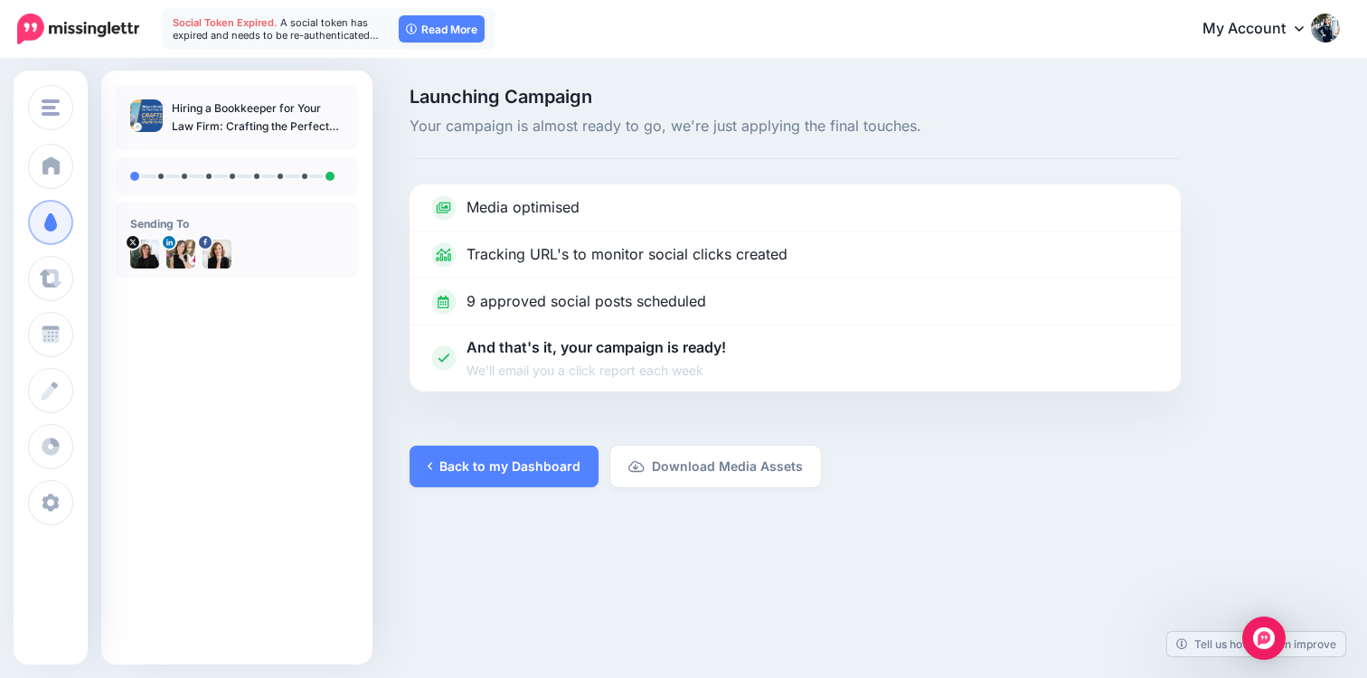
click at [419, 12] on div "Social Token Expired. A social token has expired and needs to be re-authenticat…" at bounding box center [329, 29] width 334 height 42
click at [419, 22] on link "Read More" at bounding box center [442, 28] width 86 height 27
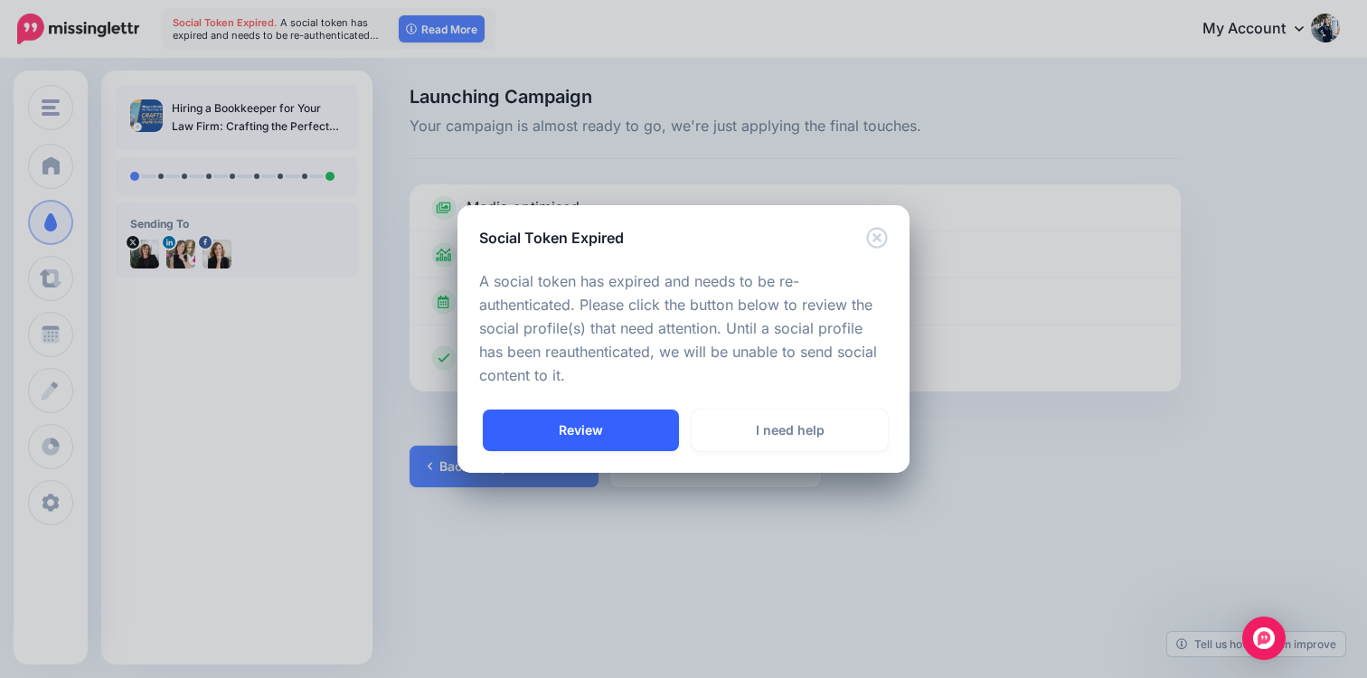
click at [538, 425] on link "Review" at bounding box center [581, 430] width 196 height 42
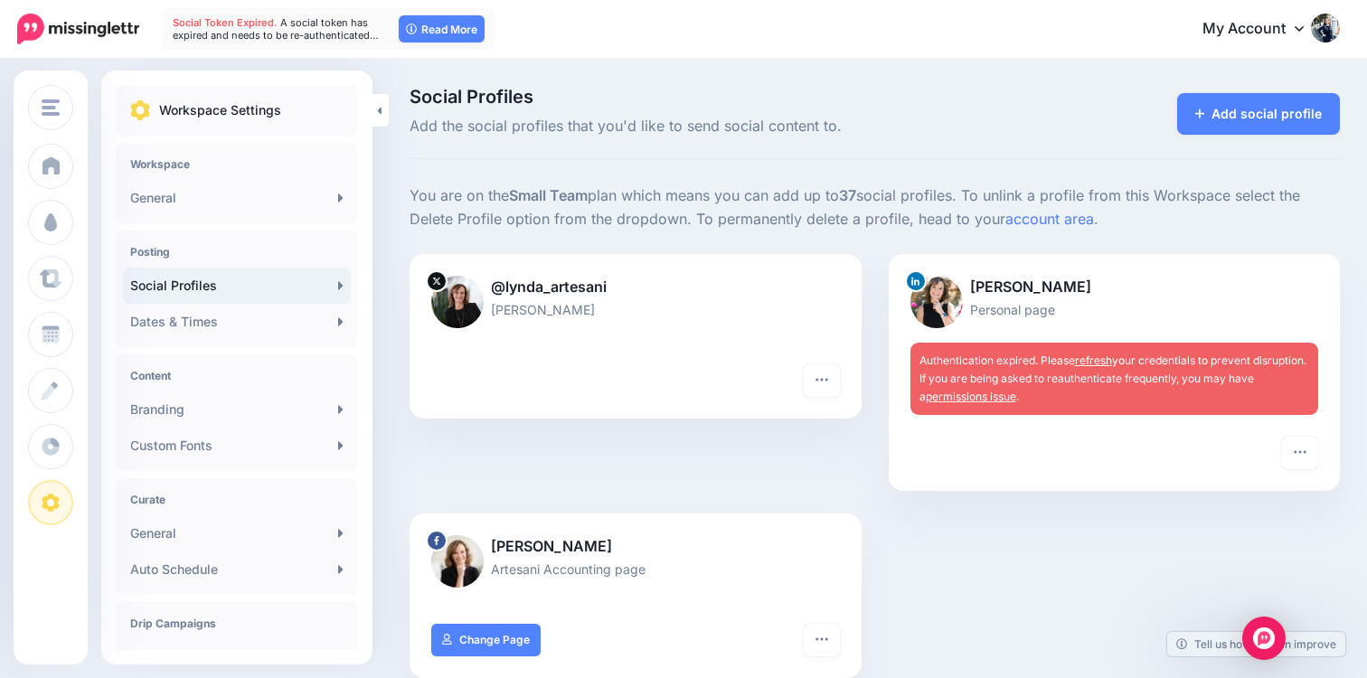
click at [984, 404] on div "Authentication expired. Please refresh your credentials to prevent disruption. …" at bounding box center [1114, 379] width 409 height 72
click at [991, 388] on div "Authentication expired. Please refresh your credentials to prevent disruption. …" at bounding box center [1114, 379] width 409 height 72
click at [1021, 365] on span "Authentication expired. Please refresh your credentials to prevent disruption. …" at bounding box center [1112, 378] width 387 height 50
click at [1097, 360] on link "refresh" at bounding box center [1093, 360] width 37 height 14
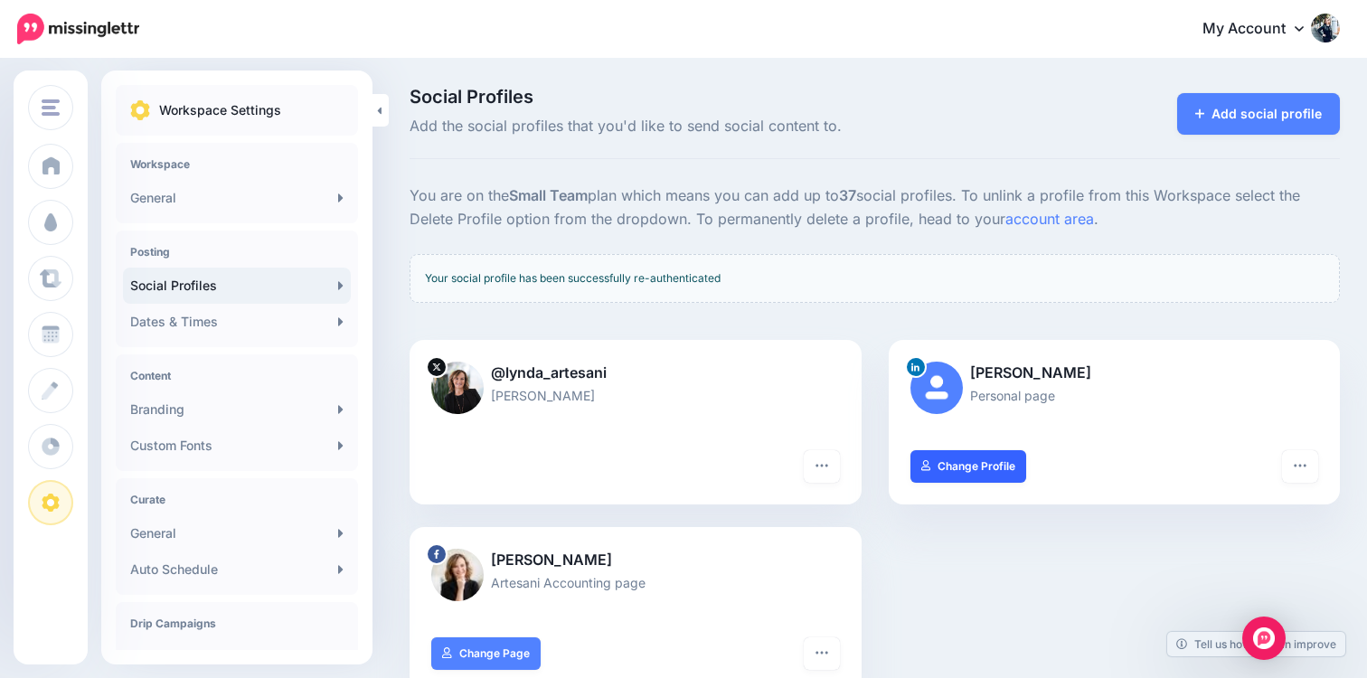
click at [993, 466] on link "Change Profile" at bounding box center [968, 466] width 117 height 33
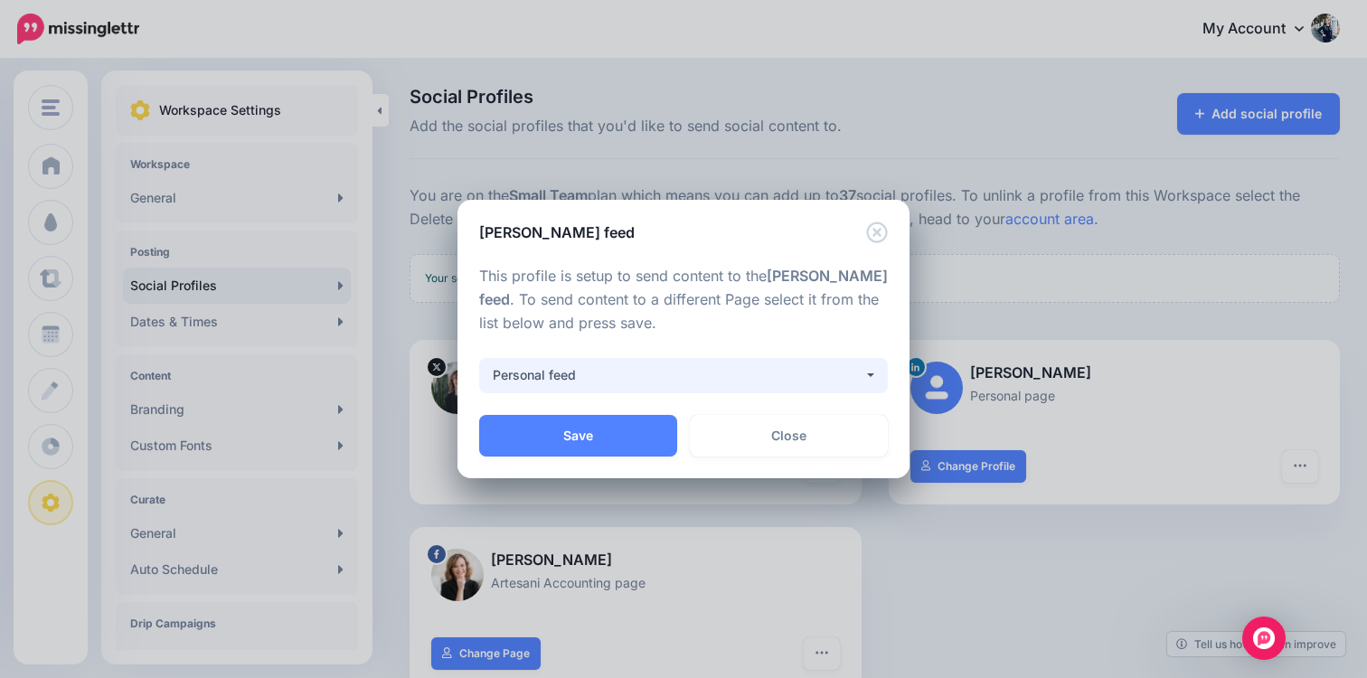
click at [776, 381] on div "Personal feed" at bounding box center [678, 375] width 371 height 22
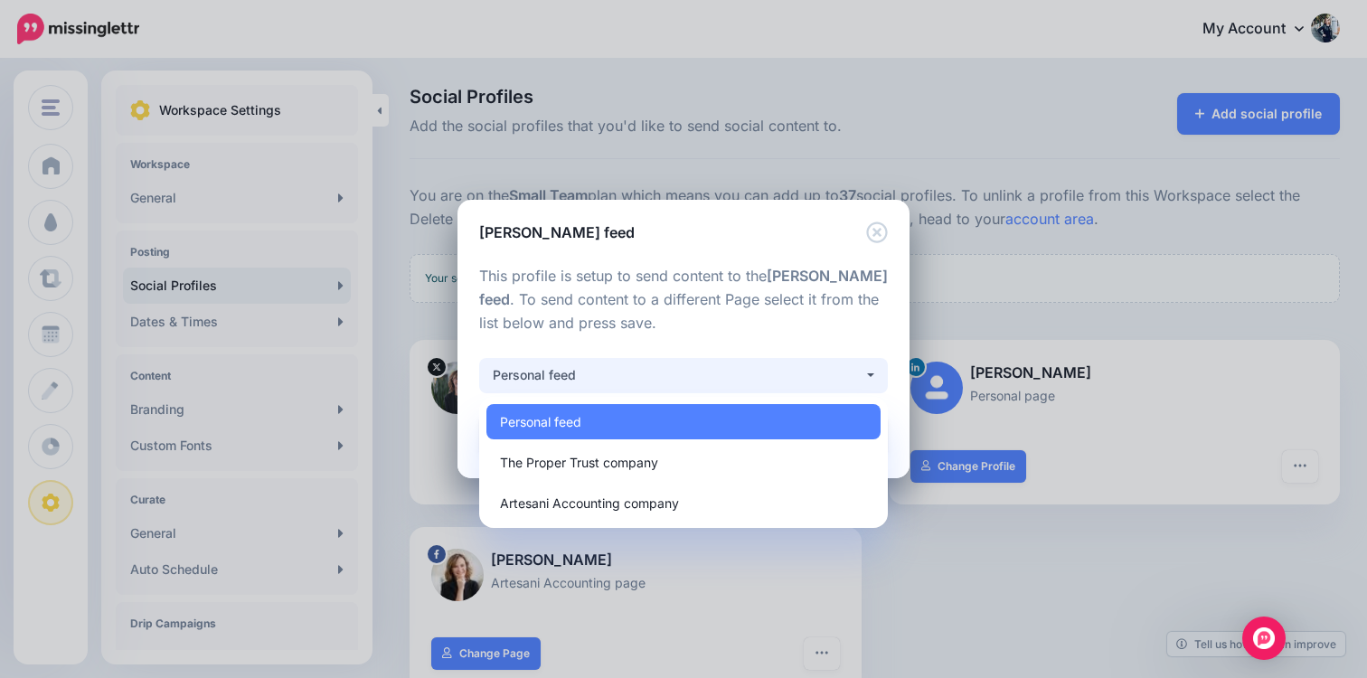
click at [961, 68] on div "**********" at bounding box center [683, 339] width 1367 height 678
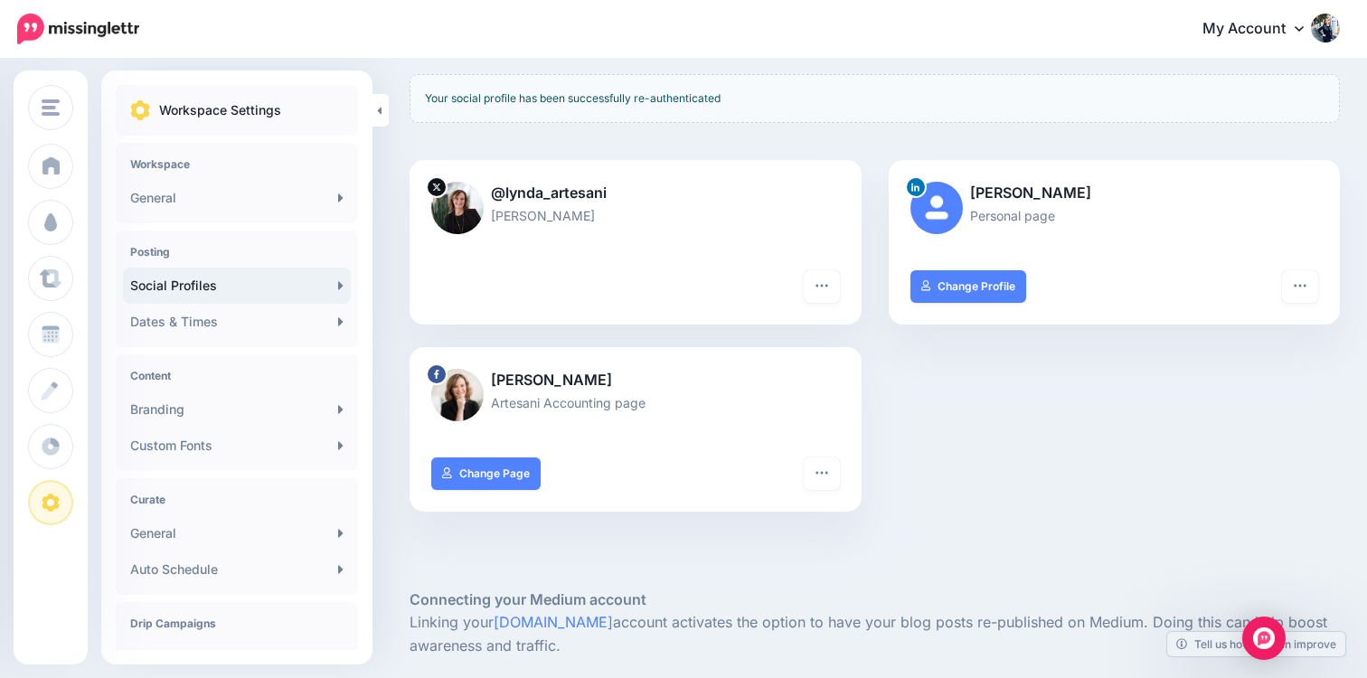
scroll to position [584, 0]
